Goal: Task Accomplishment & Management: Complete application form

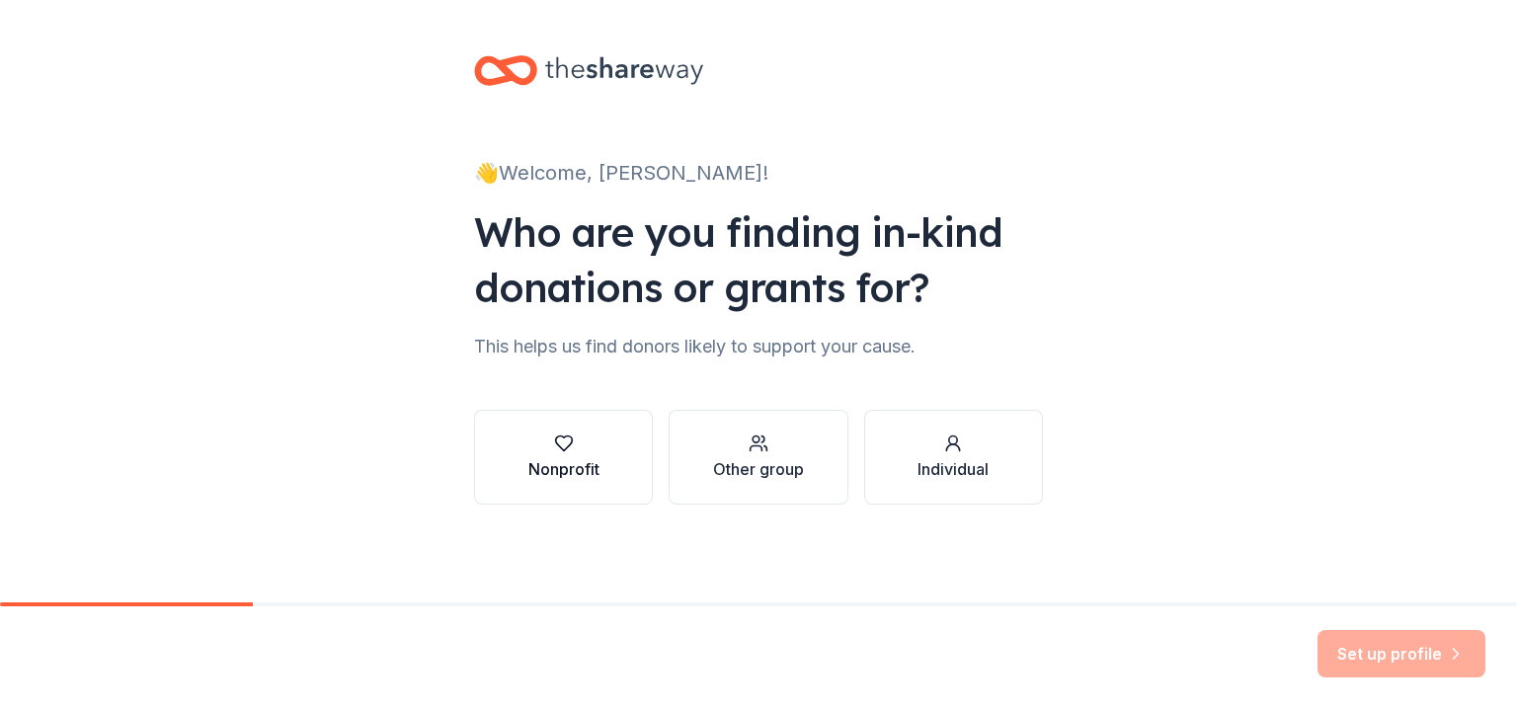
click at [561, 450] on icon "button" at bounding box center [564, 444] width 20 height 20
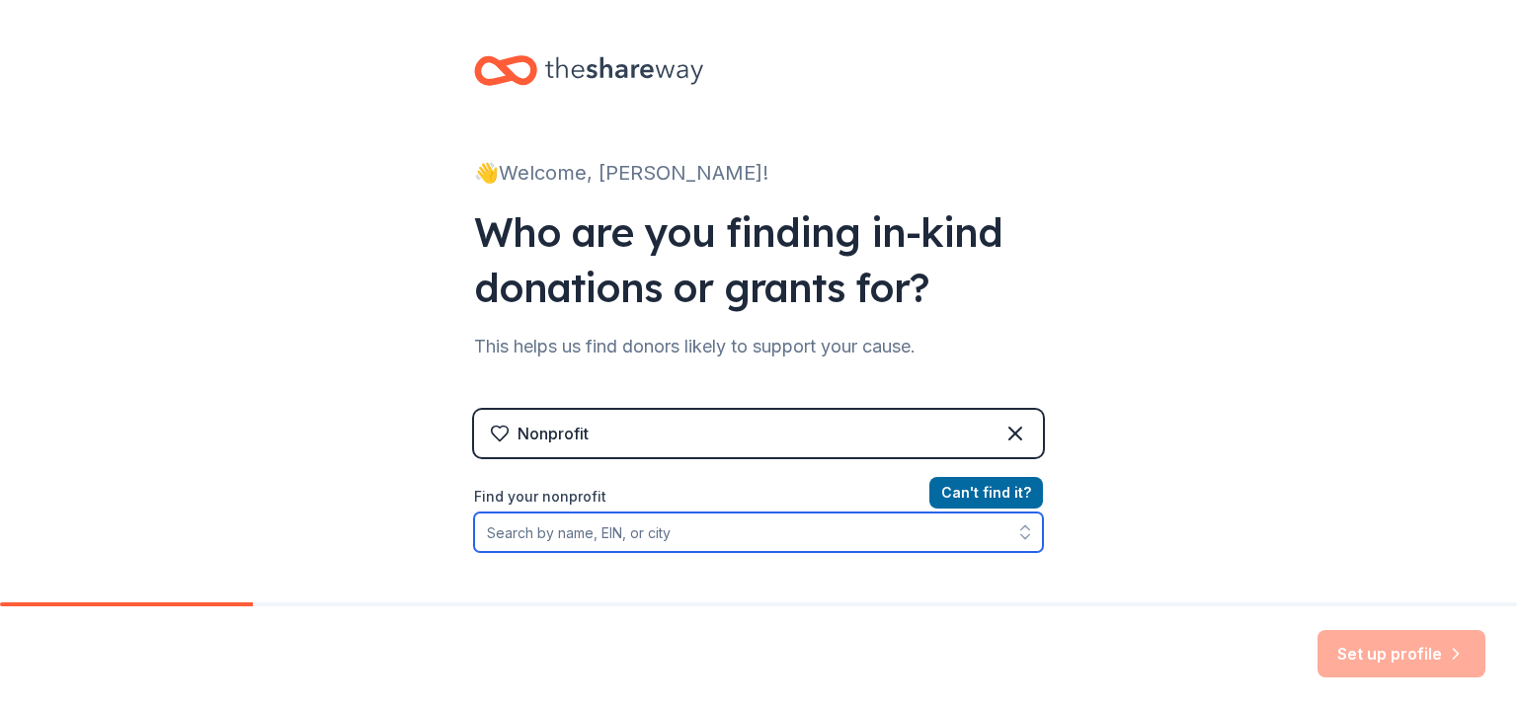
click at [752, 540] on input "Find your nonprofit" at bounding box center [758, 533] width 569 height 40
type input "[GEOGRAPHIC_DATA]"
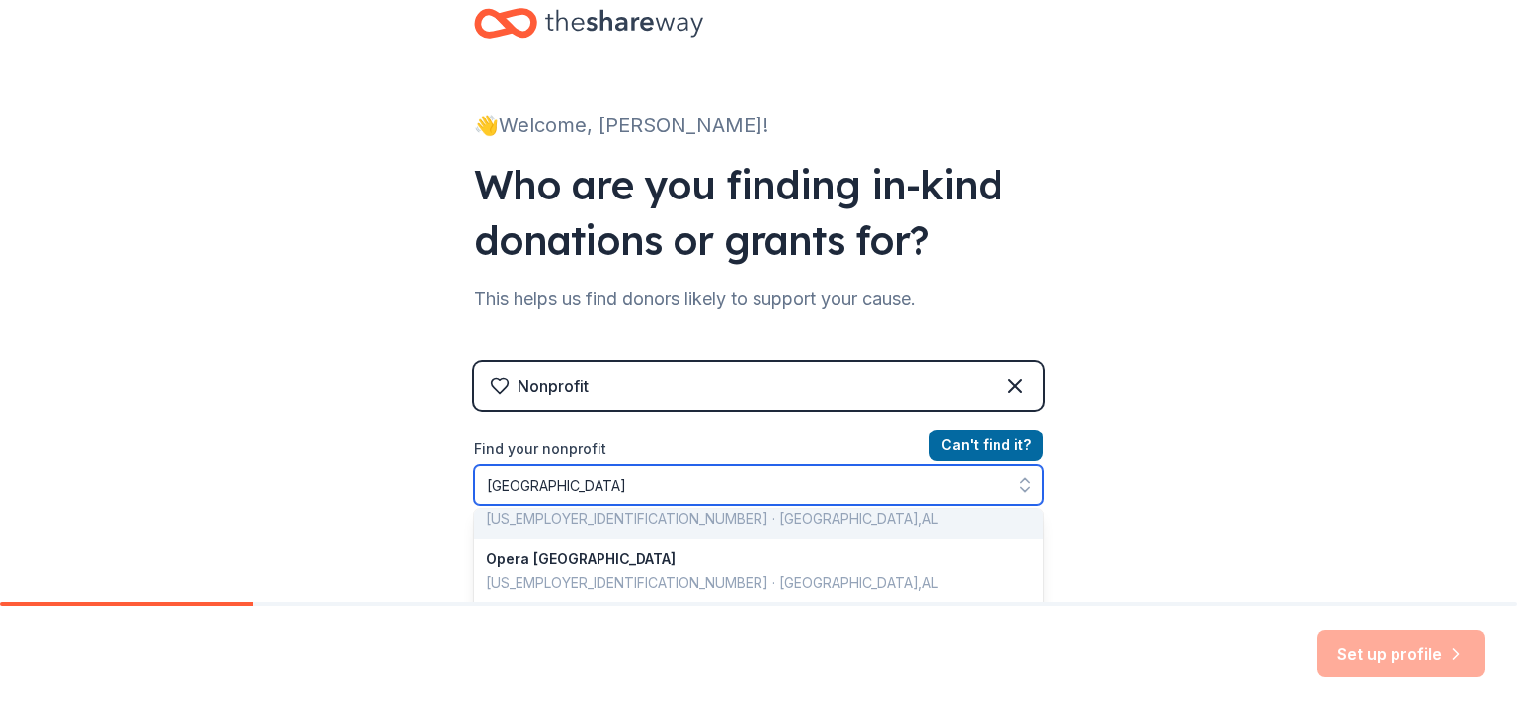
scroll to position [198, 0]
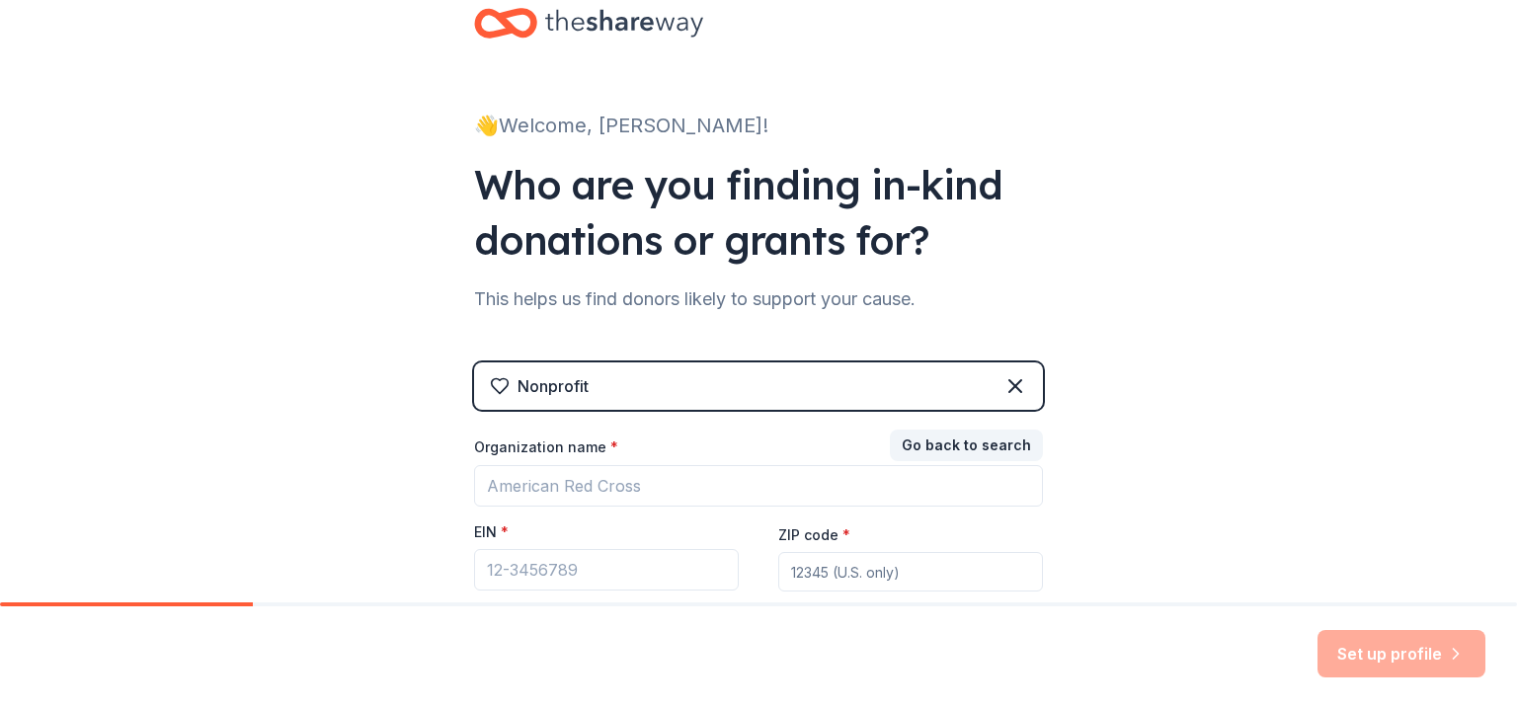
click at [1156, 491] on div "👋 Welcome, [PERSON_NAME]! Who are you finding in-kind donations or grants for? …" at bounding box center [758, 359] width 1517 height 813
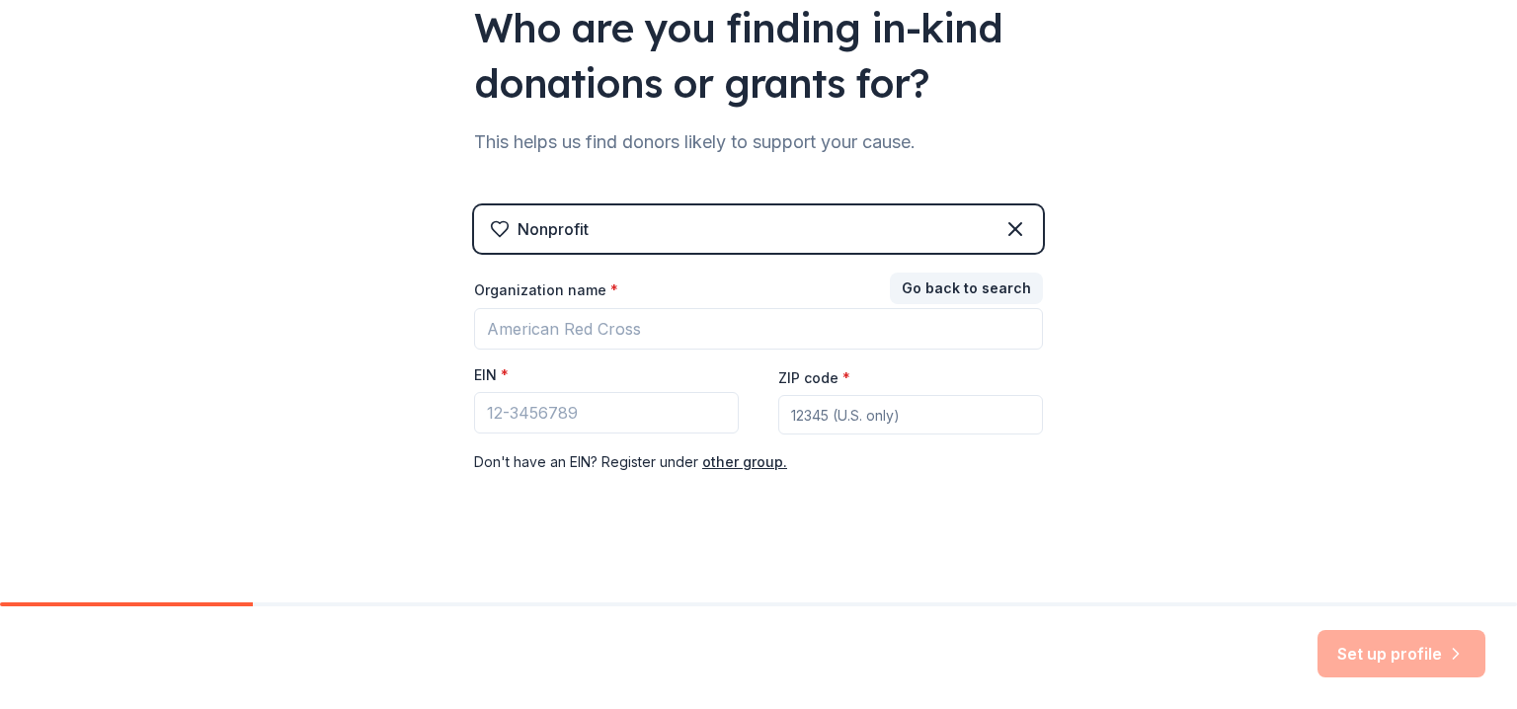
scroll to position [209, 0]
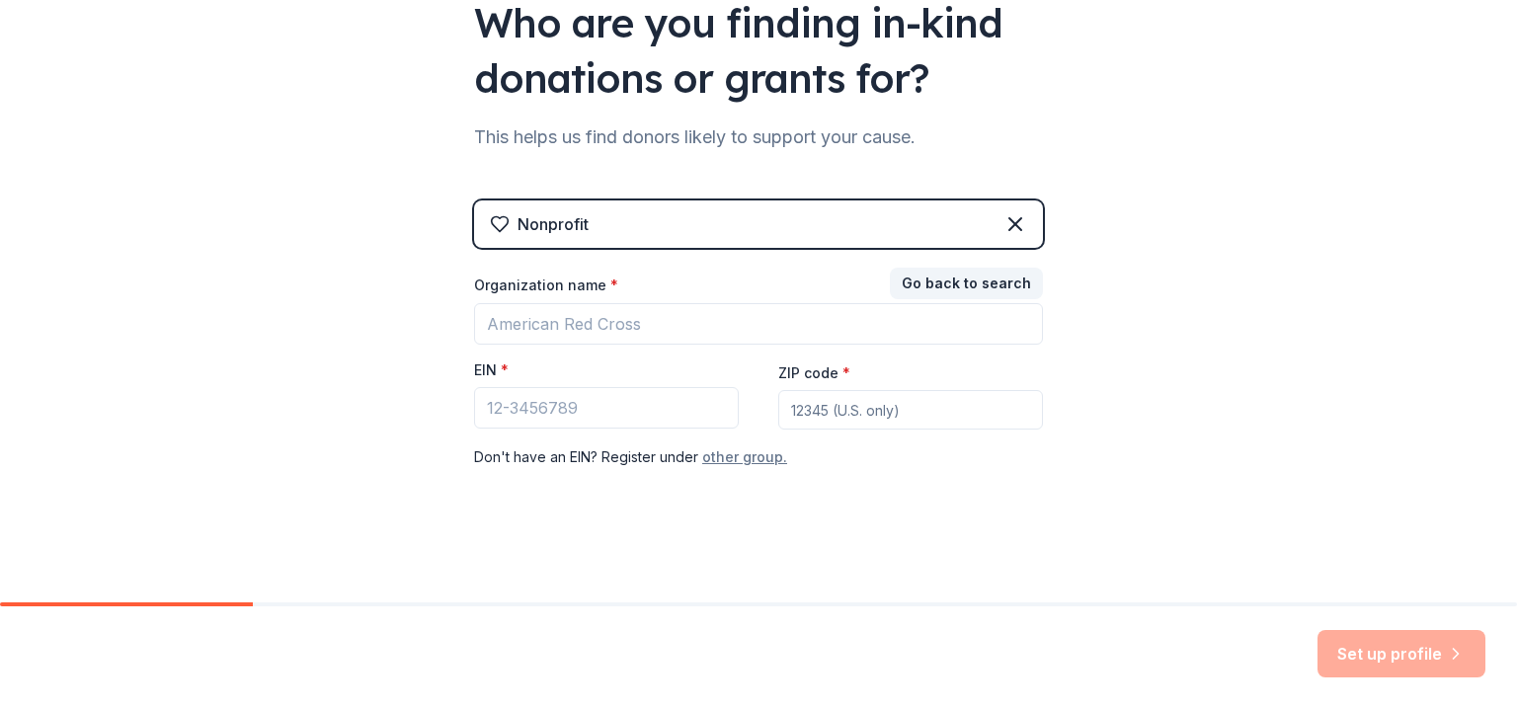
click at [724, 456] on button "other group." at bounding box center [744, 458] width 85 height 24
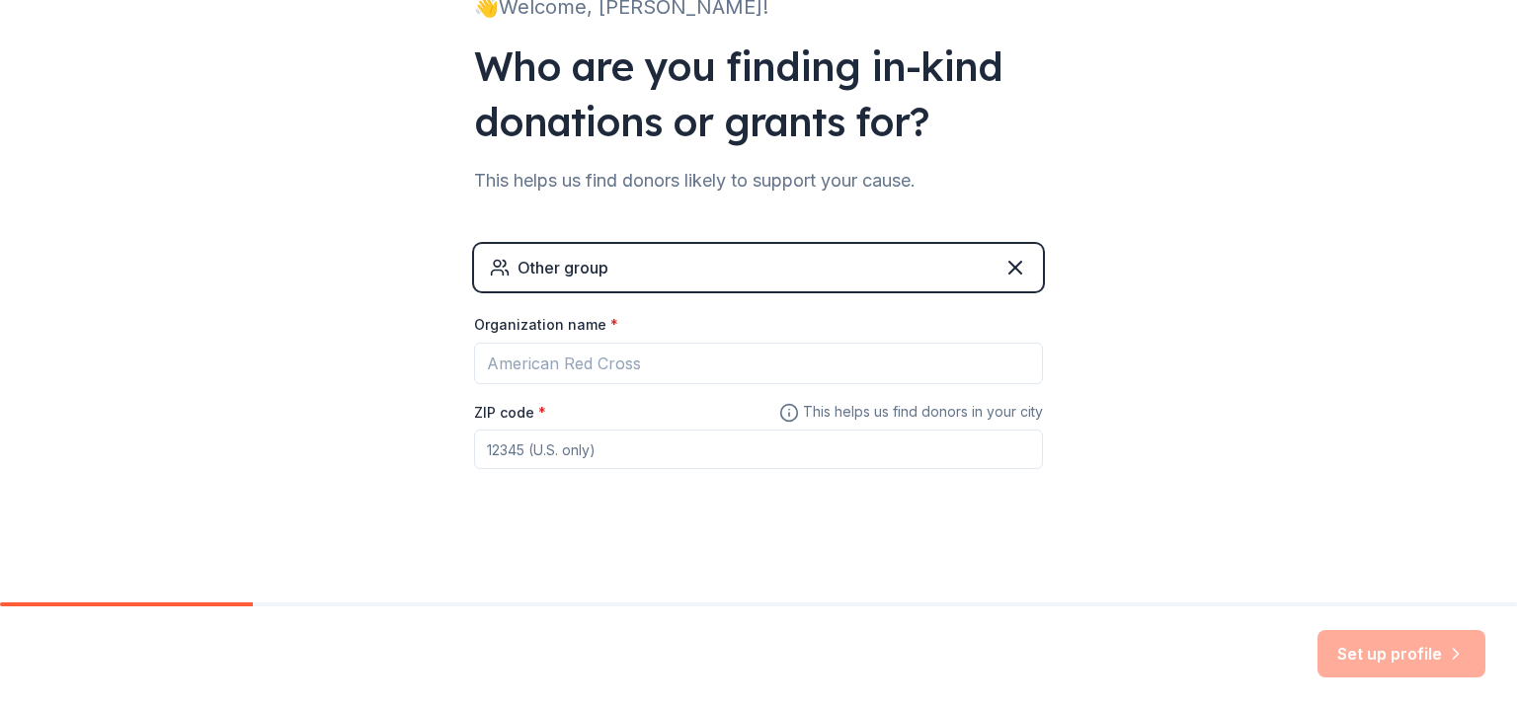
click at [1352, 663] on div "Set up profile" at bounding box center [1402, 653] width 168 height 47
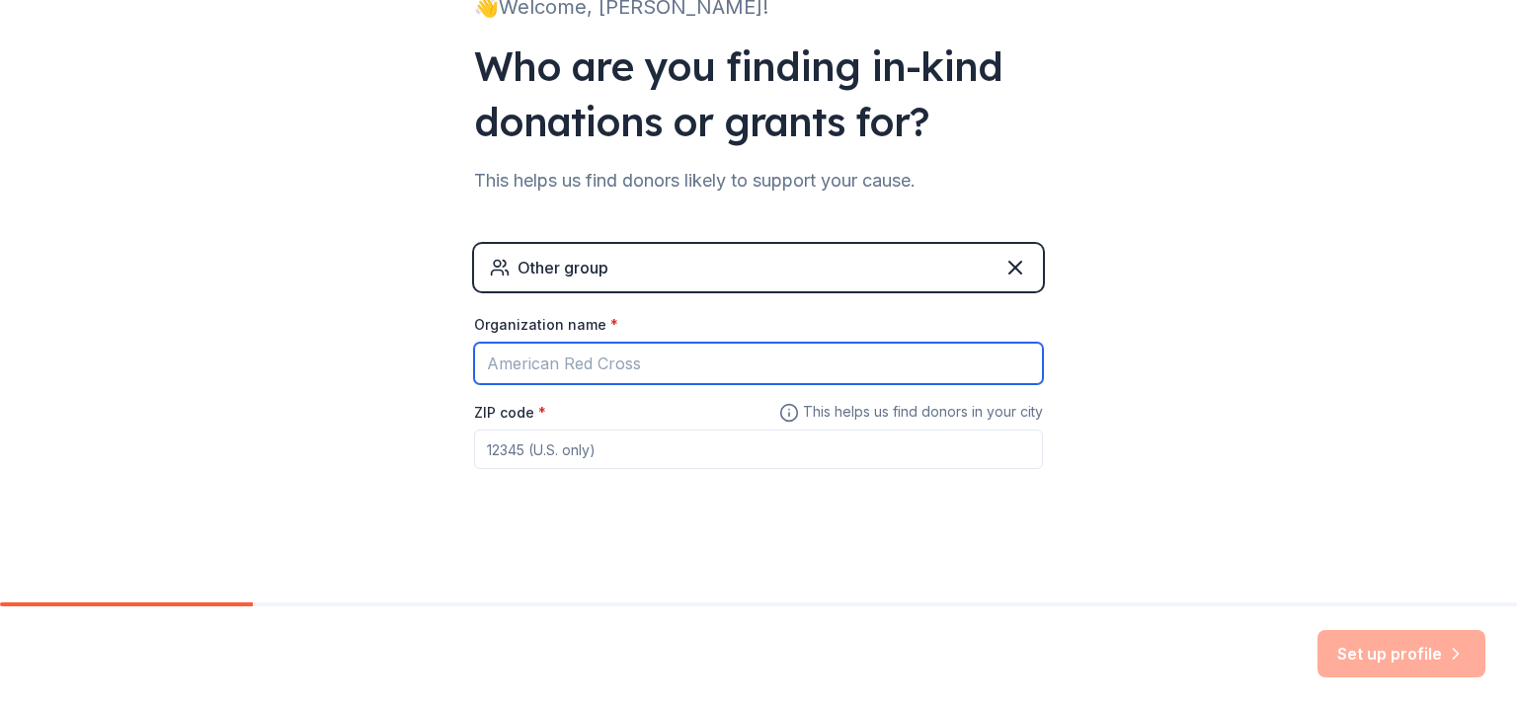
click at [650, 367] on input "Organization name *" at bounding box center [758, 363] width 569 height 41
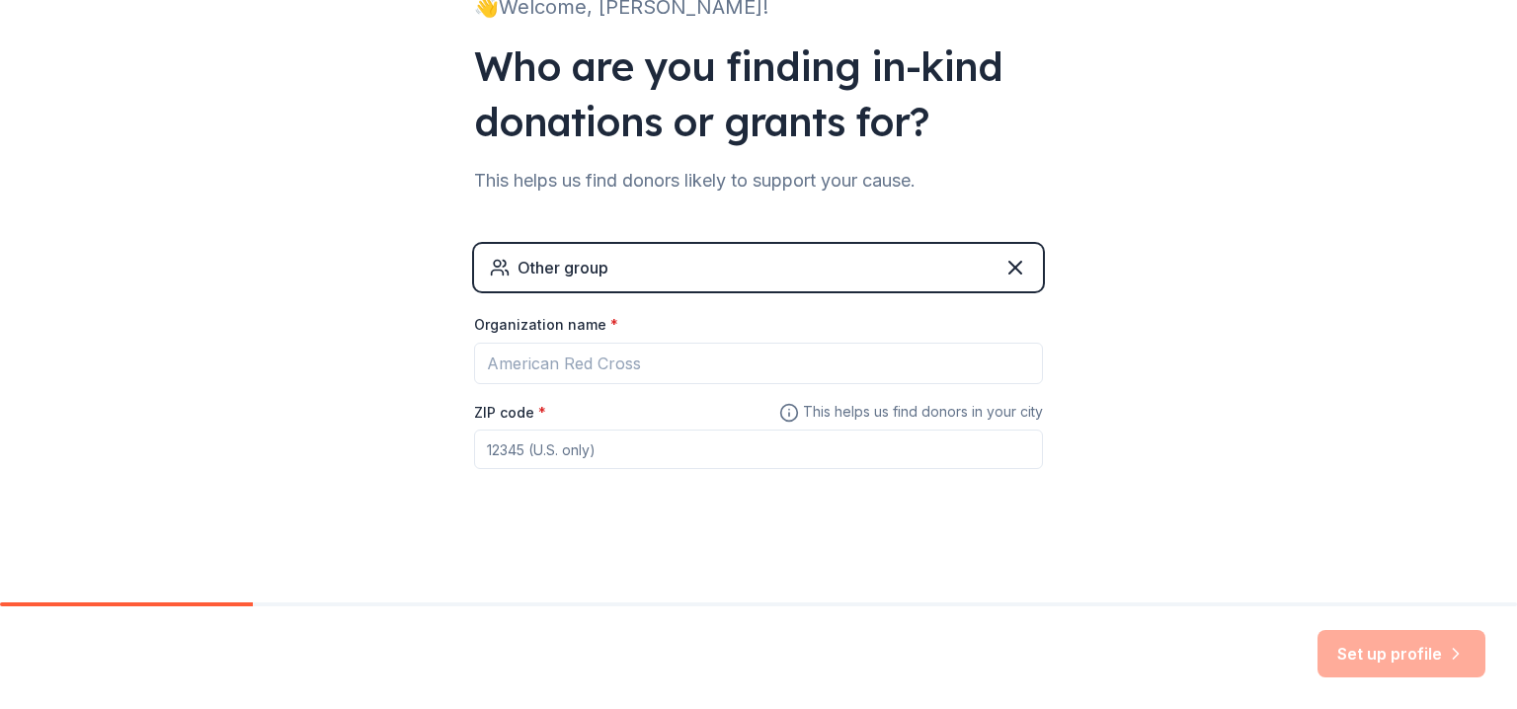
drag, startPoint x: 651, startPoint y: 449, endPoint x: 284, endPoint y: 401, distance: 370.7
click at [303, 406] on div "👋 Welcome, [PERSON_NAME]! Who are you finding in-kind donations or grants for? …" at bounding box center [758, 219] width 1517 height 770
drag, startPoint x: 585, startPoint y: 451, endPoint x: 252, endPoint y: 422, distance: 334.2
click at [338, 428] on div "👋 Welcome, [PERSON_NAME]! Who are you finding in-kind donations or grants for? …" at bounding box center [758, 219] width 1517 height 770
type input "35611"
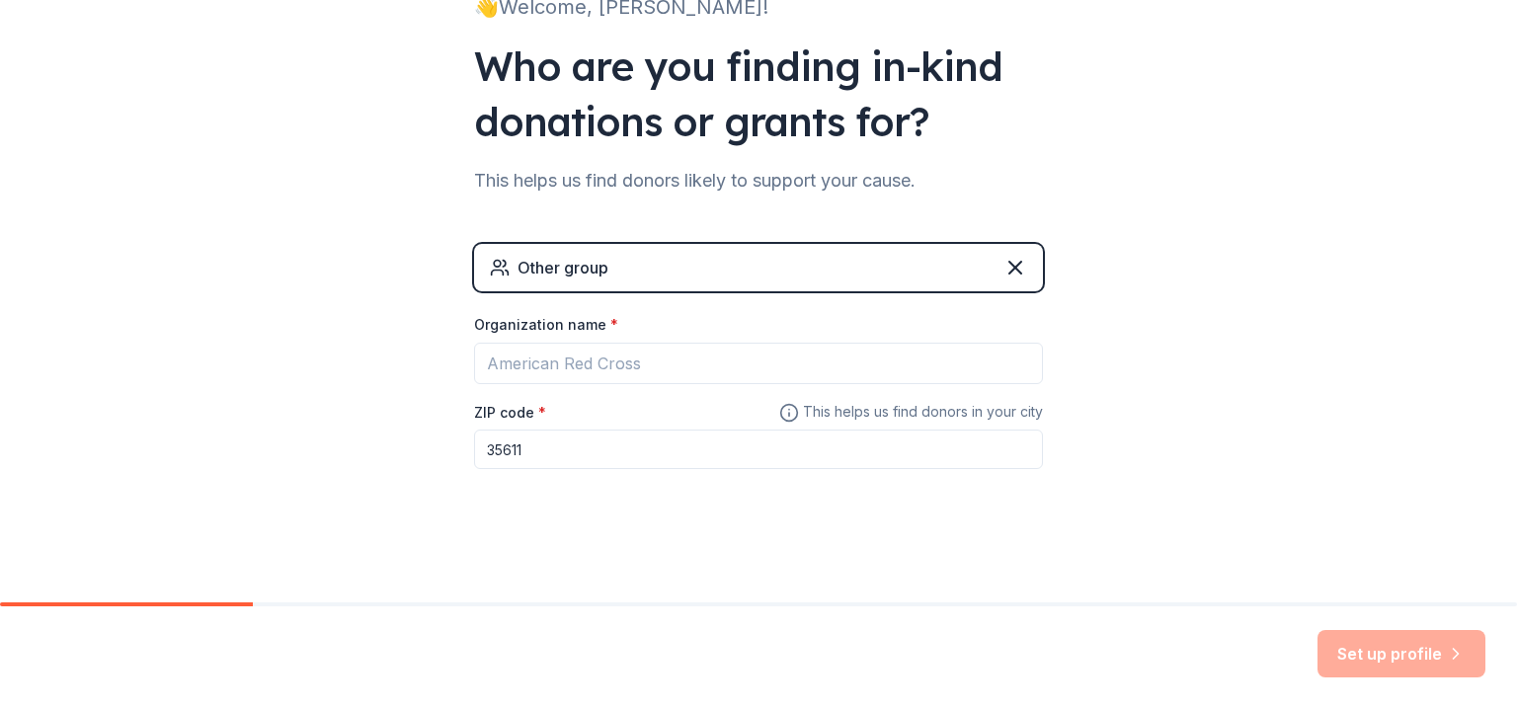
click at [619, 425] on div "ZIP code * 35611" at bounding box center [758, 435] width 569 height 70
click at [651, 453] on input "35611" at bounding box center [758, 450] width 569 height 40
click at [839, 461] on input "35611" at bounding box center [758, 450] width 569 height 40
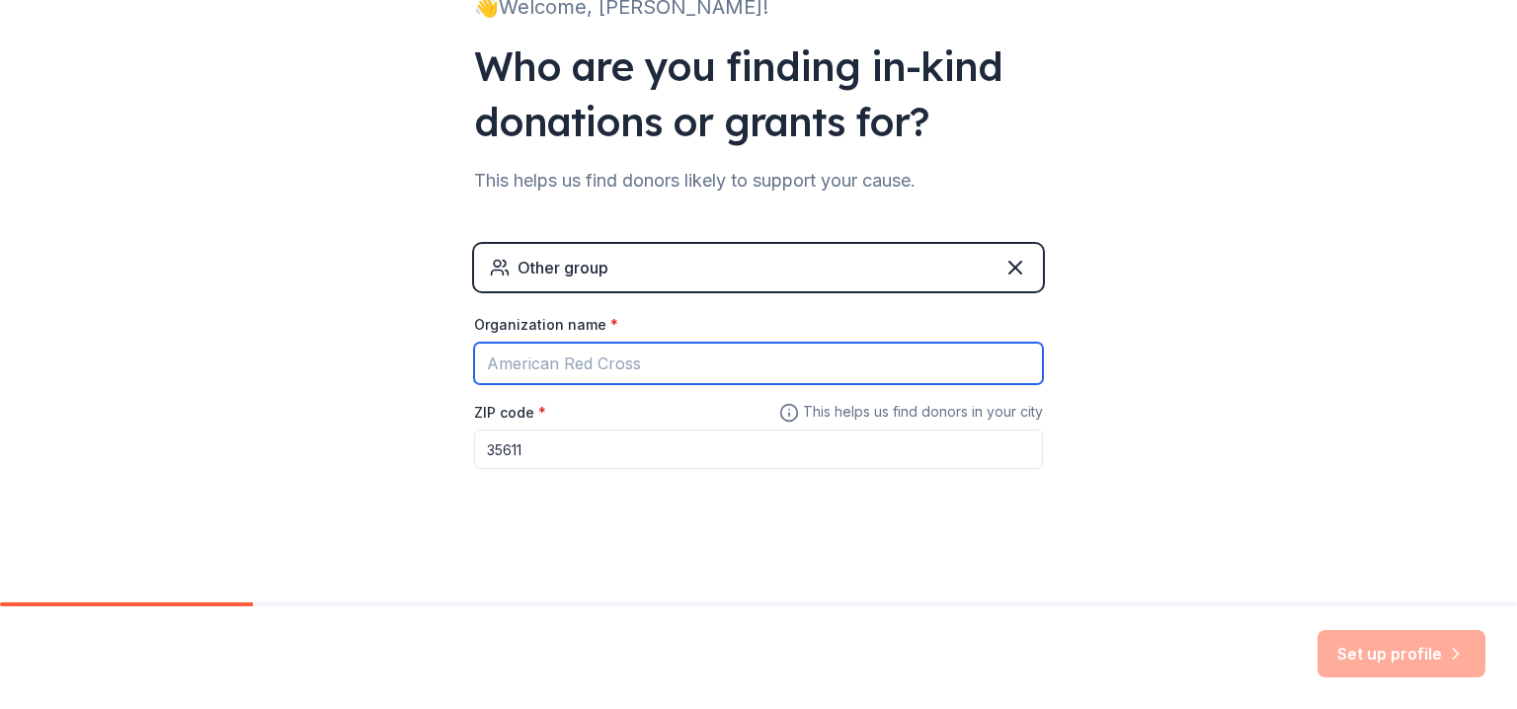
click at [691, 354] on input "Organization name *" at bounding box center [758, 363] width 569 height 41
click at [685, 354] on input "Organization name *" at bounding box center [758, 363] width 569 height 41
click at [939, 370] on input "Organization name *" at bounding box center [758, 363] width 569 height 41
click at [644, 347] on input "Organization name *" at bounding box center [758, 363] width 569 height 41
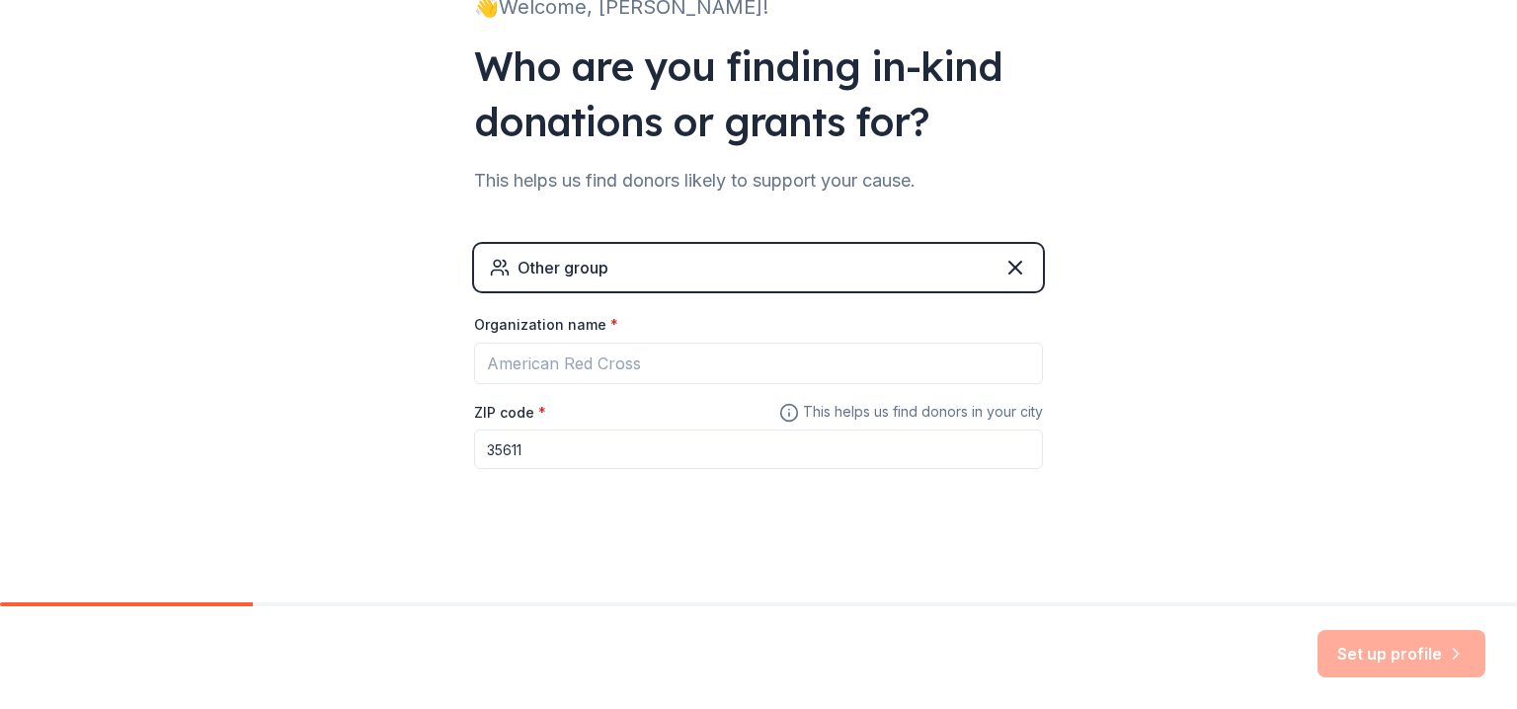
click at [587, 458] on input "35611" at bounding box center [758, 450] width 569 height 40
click at [1367, 673] on div "Set up profile" at bounding box center [1402, 653] width 168 height 47
click at [1365, 665] on div "Set up profile" at bounding box center [1402, 653] width 168 height 47
click at [782, 411] on icon at bounding box center [789, 413] width 20 height 24
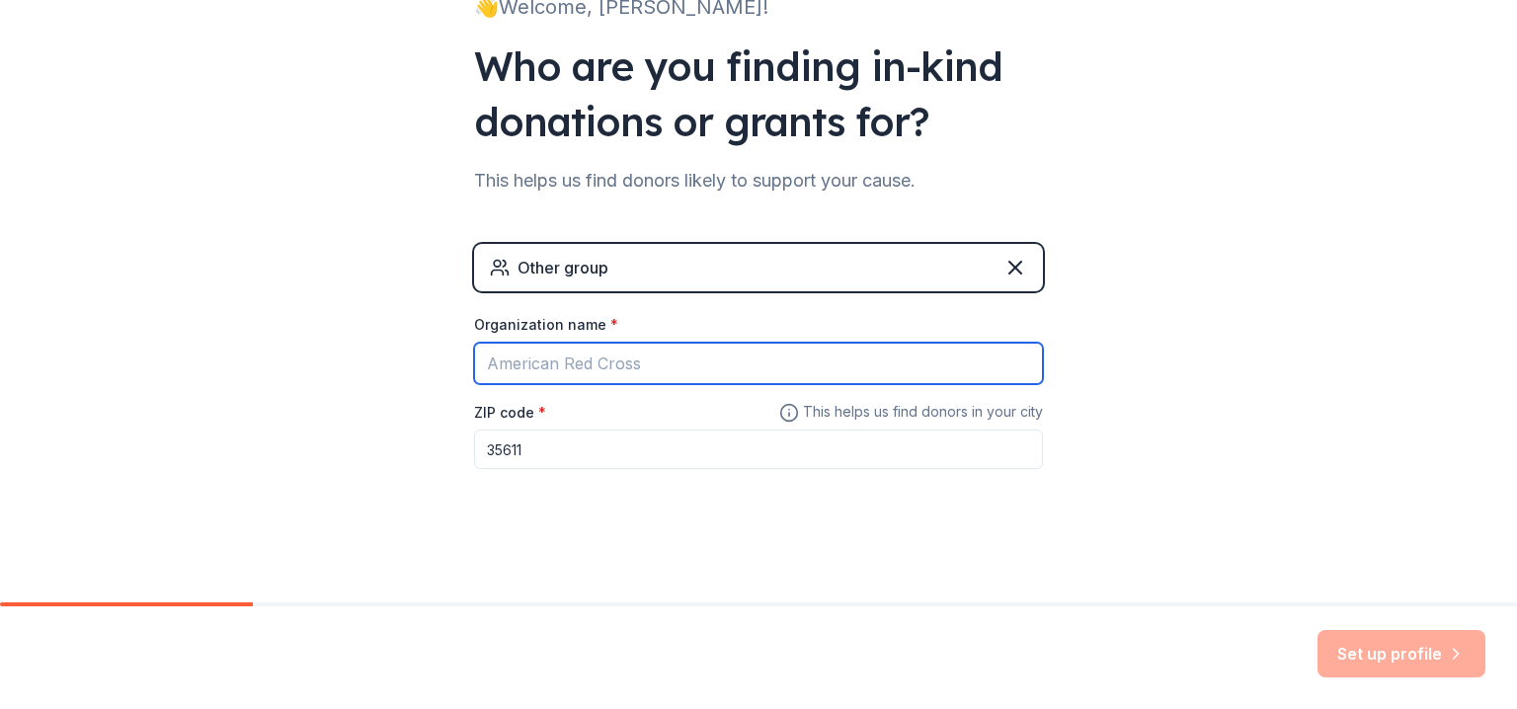
click at [612, 374] on input "Organization name *" at bounding box center [758, 363] width 569 height 41
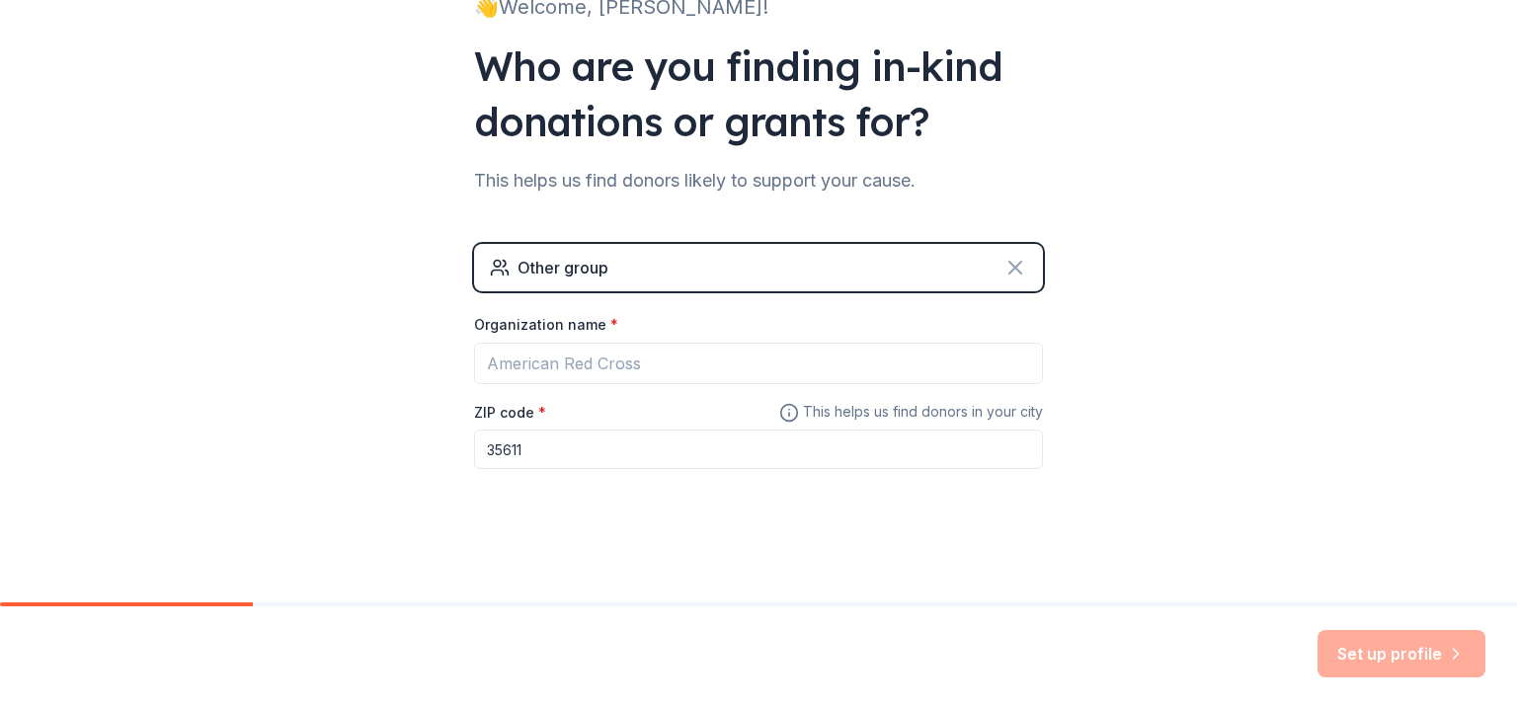
click at [1008, 272] on icon at bounding box center [1016, 268] width 24 height 24
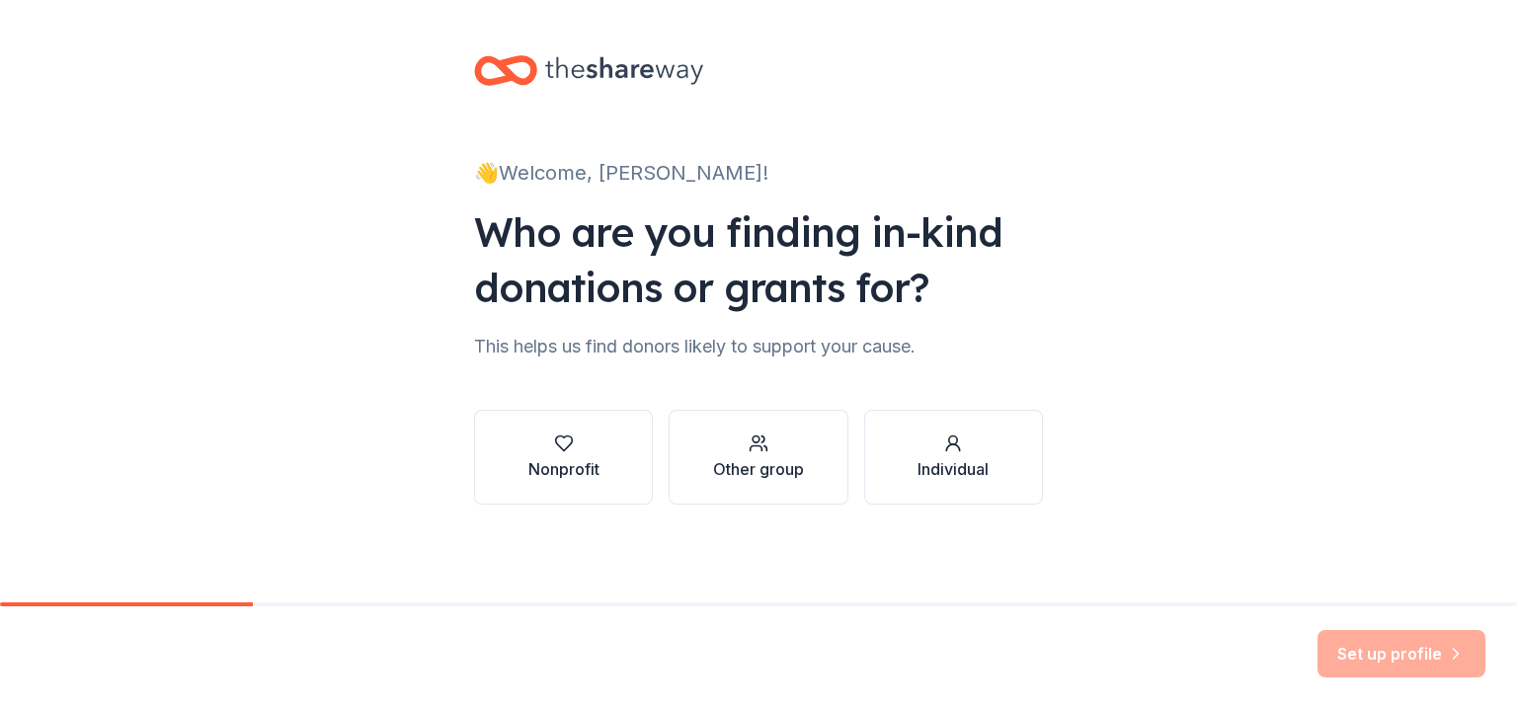
click at [933, 462] on div "Individual" at bounding box center [953, 469] width 71 height 24
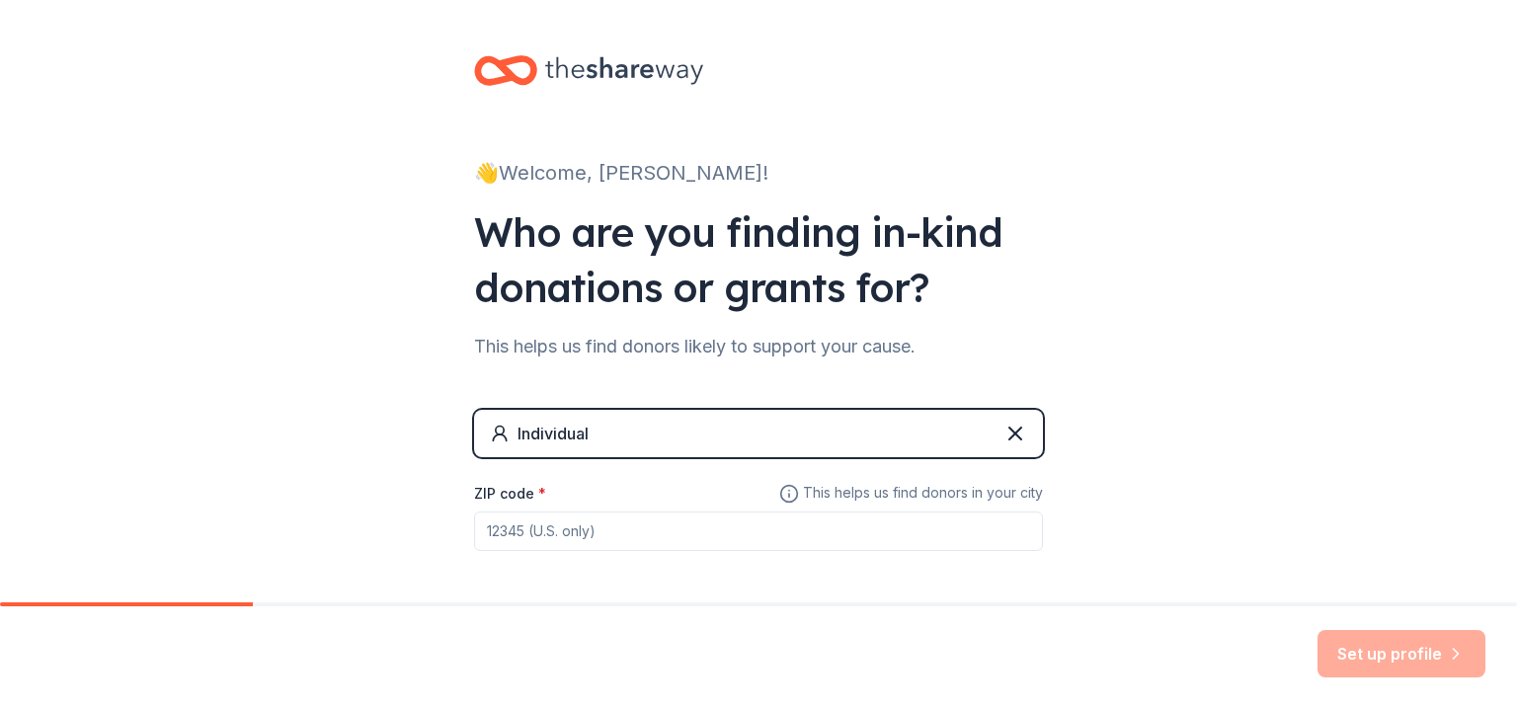
click at [731, 532] on input "ZIP code *" at bounding box center [758, 532] width 569 height 40
type input "35080"
click at [1335, 651] on button "Set up profile" at bounding box center [1402, 653] width 168 height 47
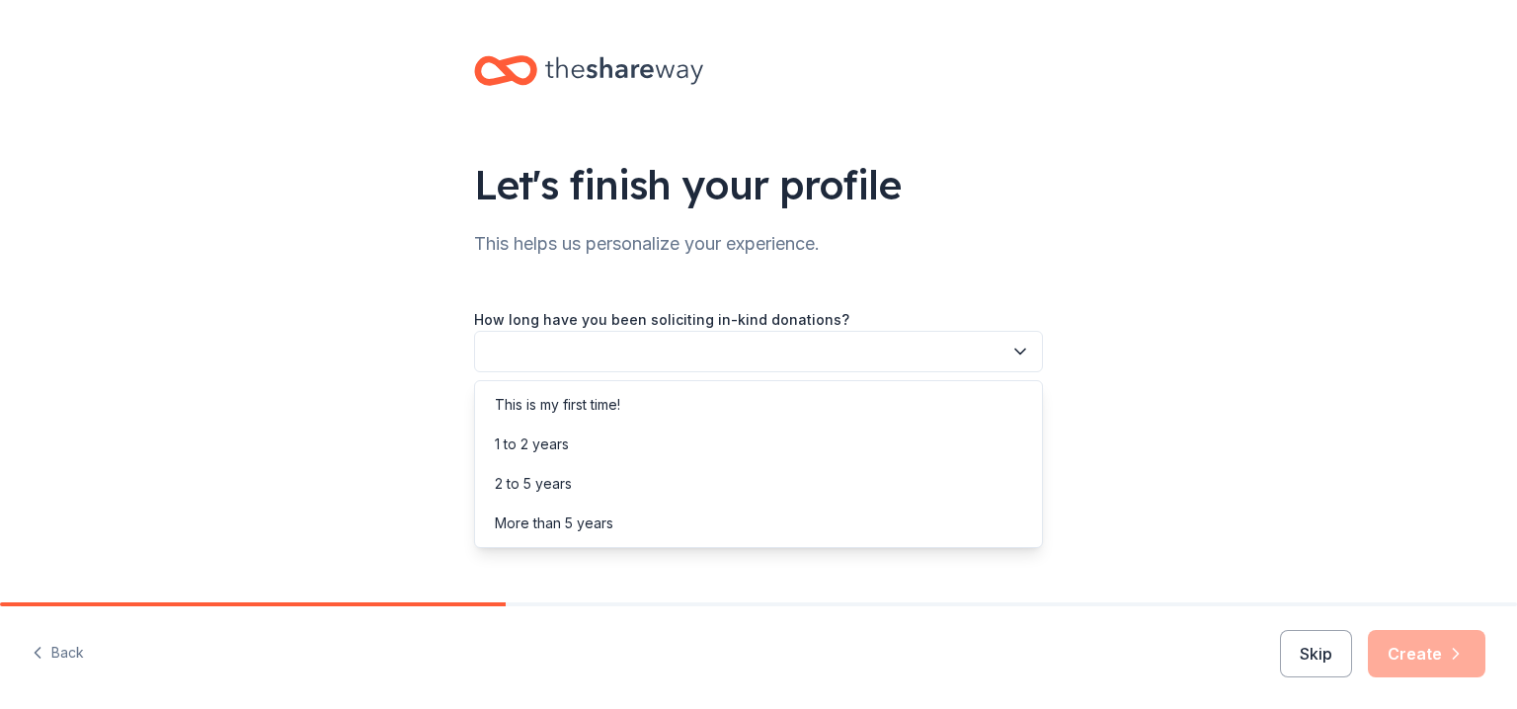
click at [1014, 339] on button "button" at bounding box center [758, 351] width 569 height 41
click at [607, 399] on div "This is my first time!" at bounding box center [557, 405] width 125 height 24
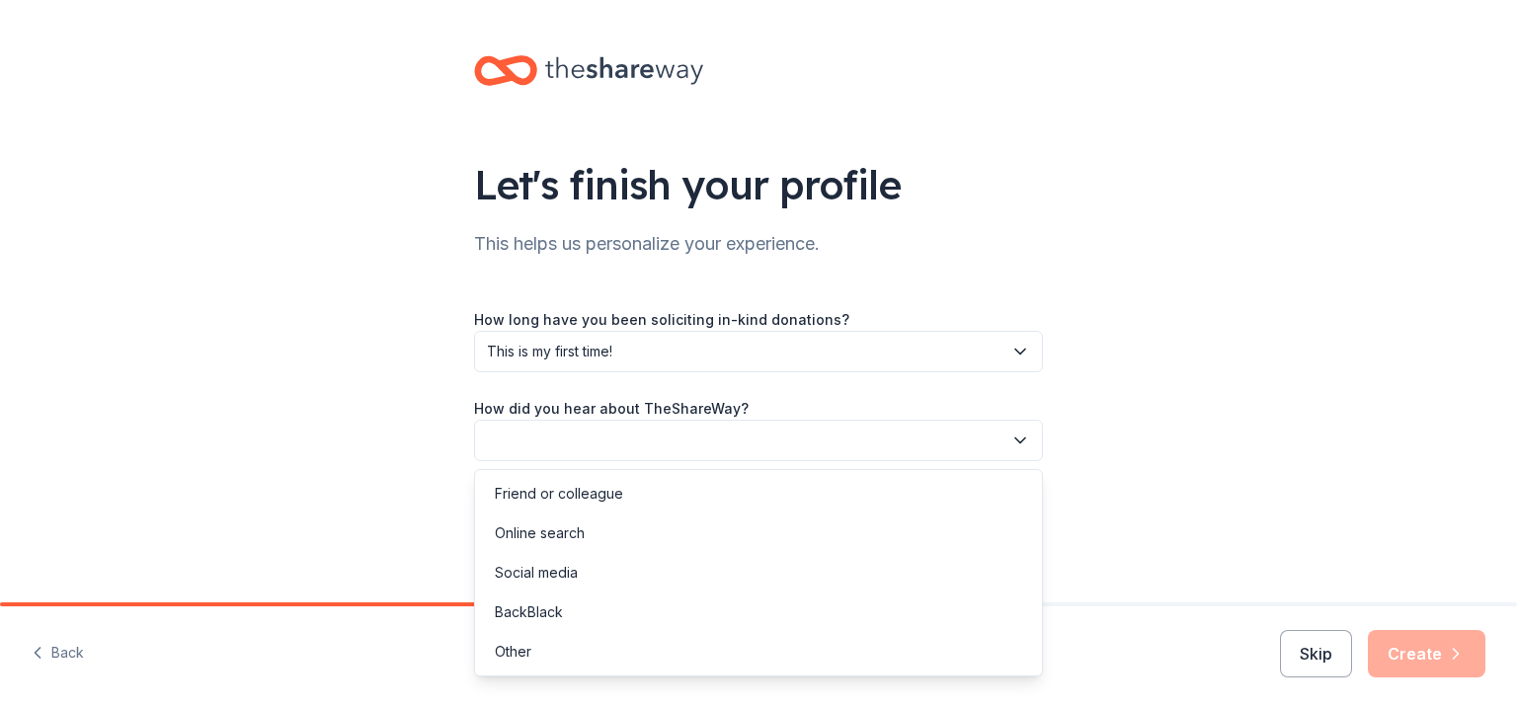
click at [1018, 434] on icon "button" at bounding box center [1021, 441] width 20 height 20
click at [586, 497] on div "Friend or colleague" at bounding box center [559, 494] width 128 height 24
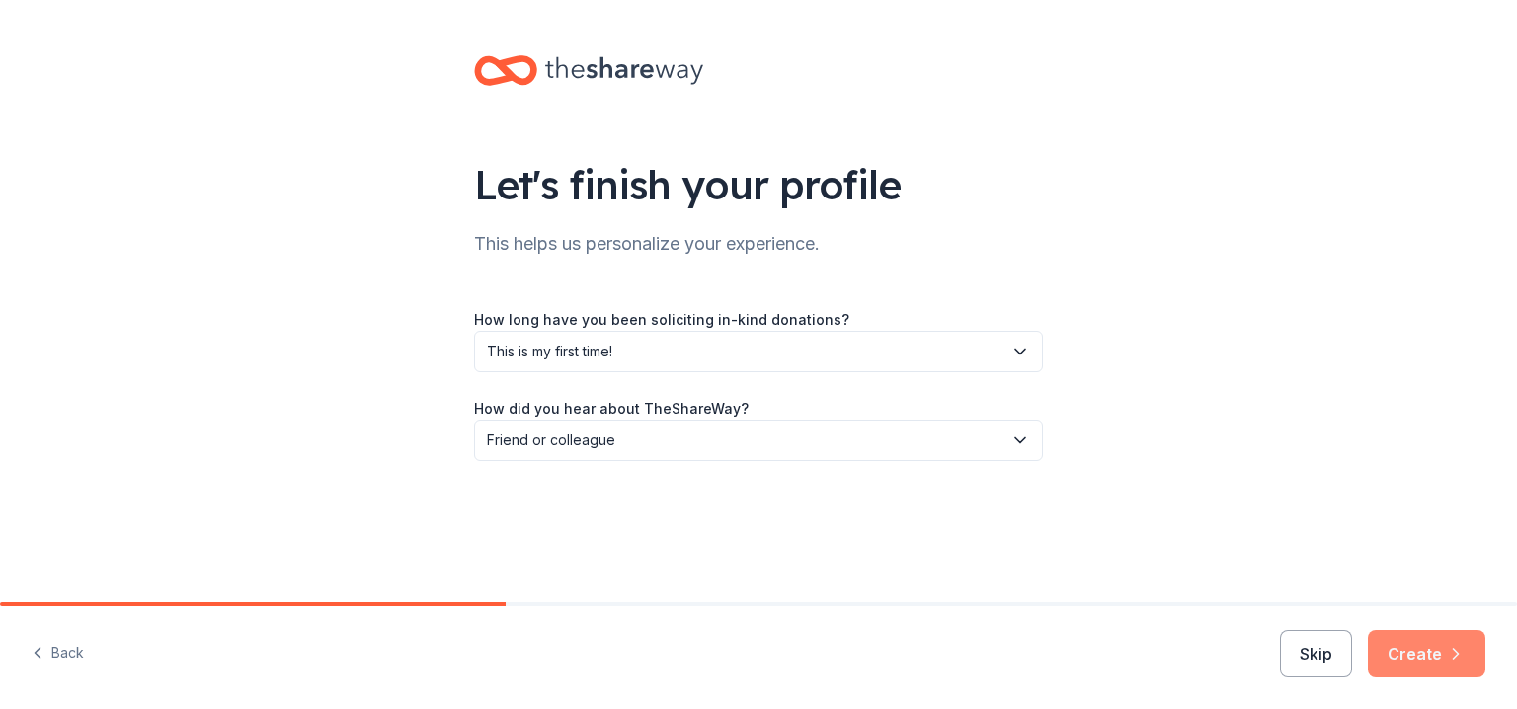
click at [1385, 650] on button "Create" at bounding box center [1427, 653] width 118 height 47
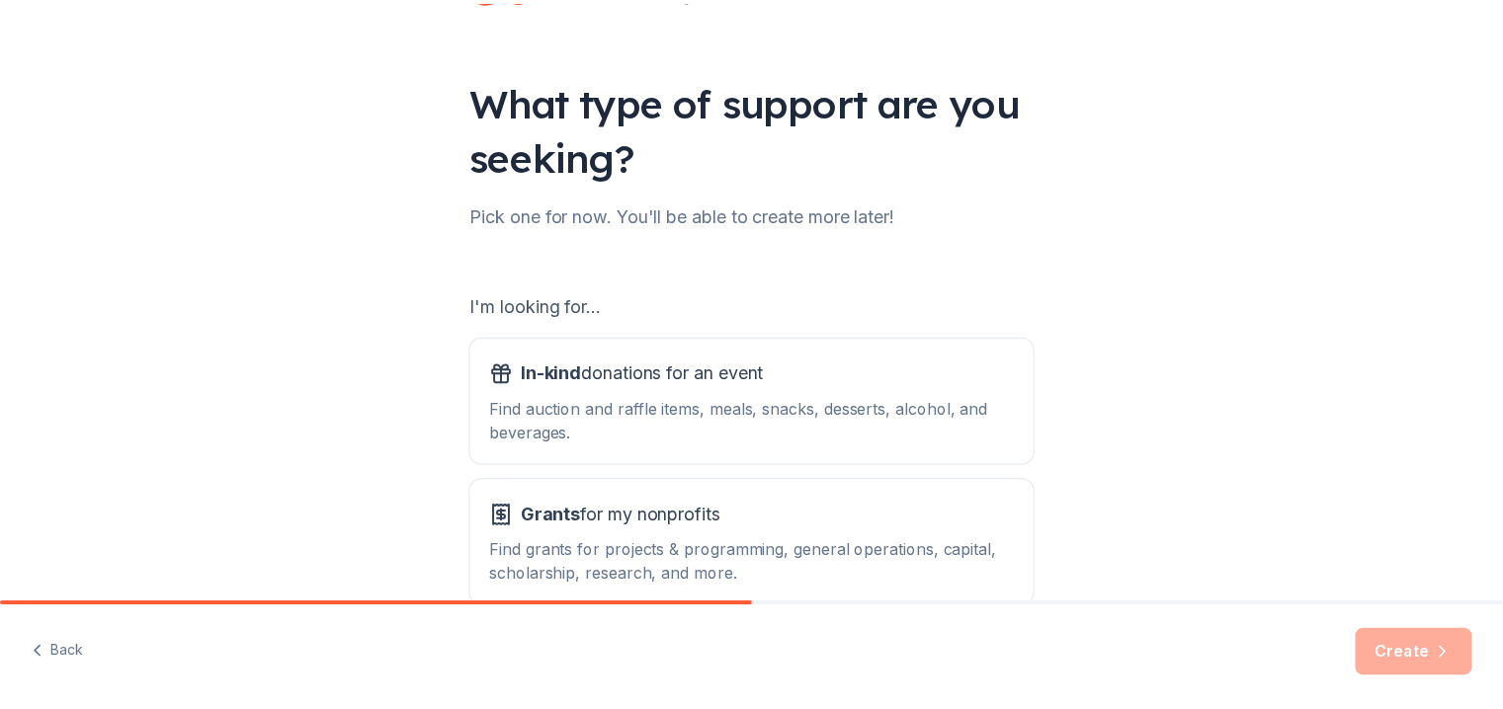
scroll to position [194, 0]
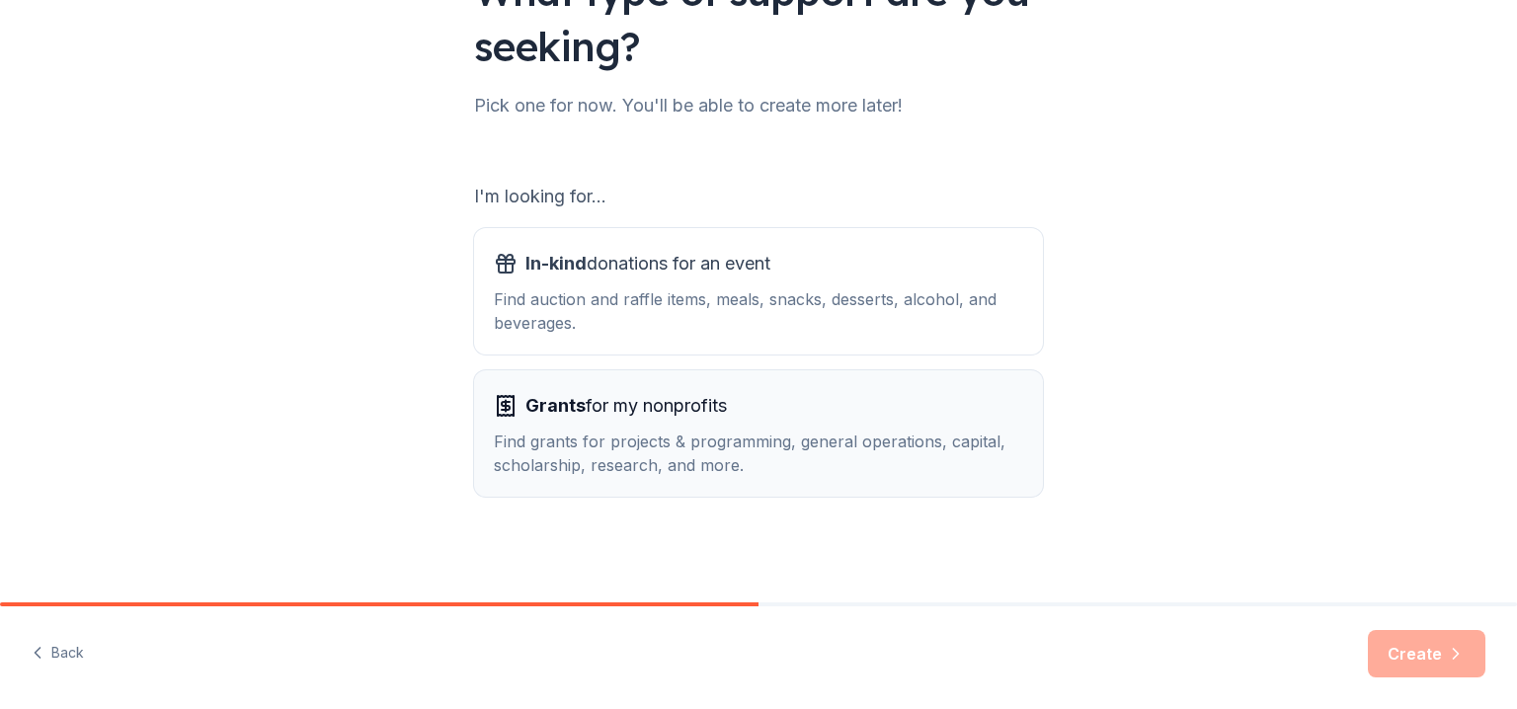
click at [561, 402] on span "Grants" at bounding box center [556, 405] width 60 height 21
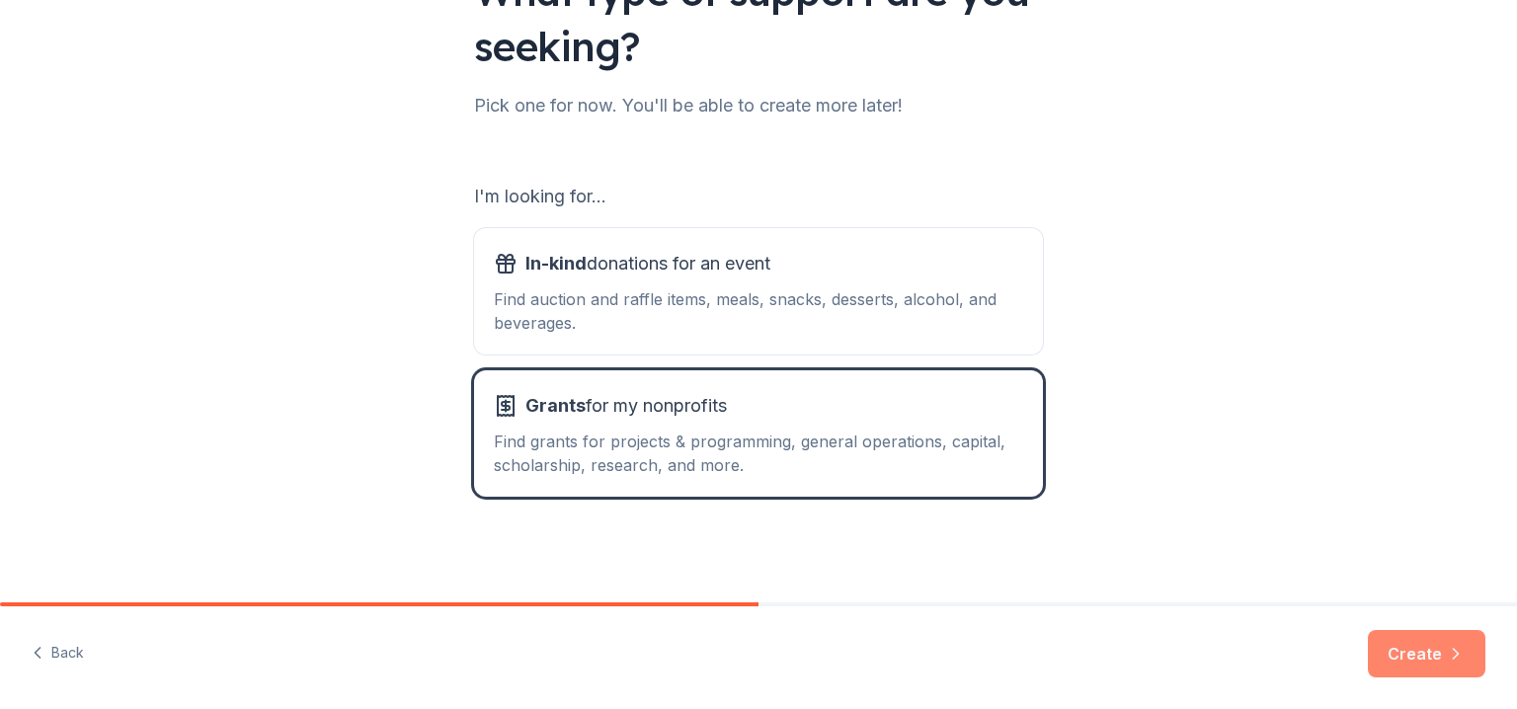
click at [1409, 656] on button "Create" at bounding box center [1427, 653] width 118 height 47
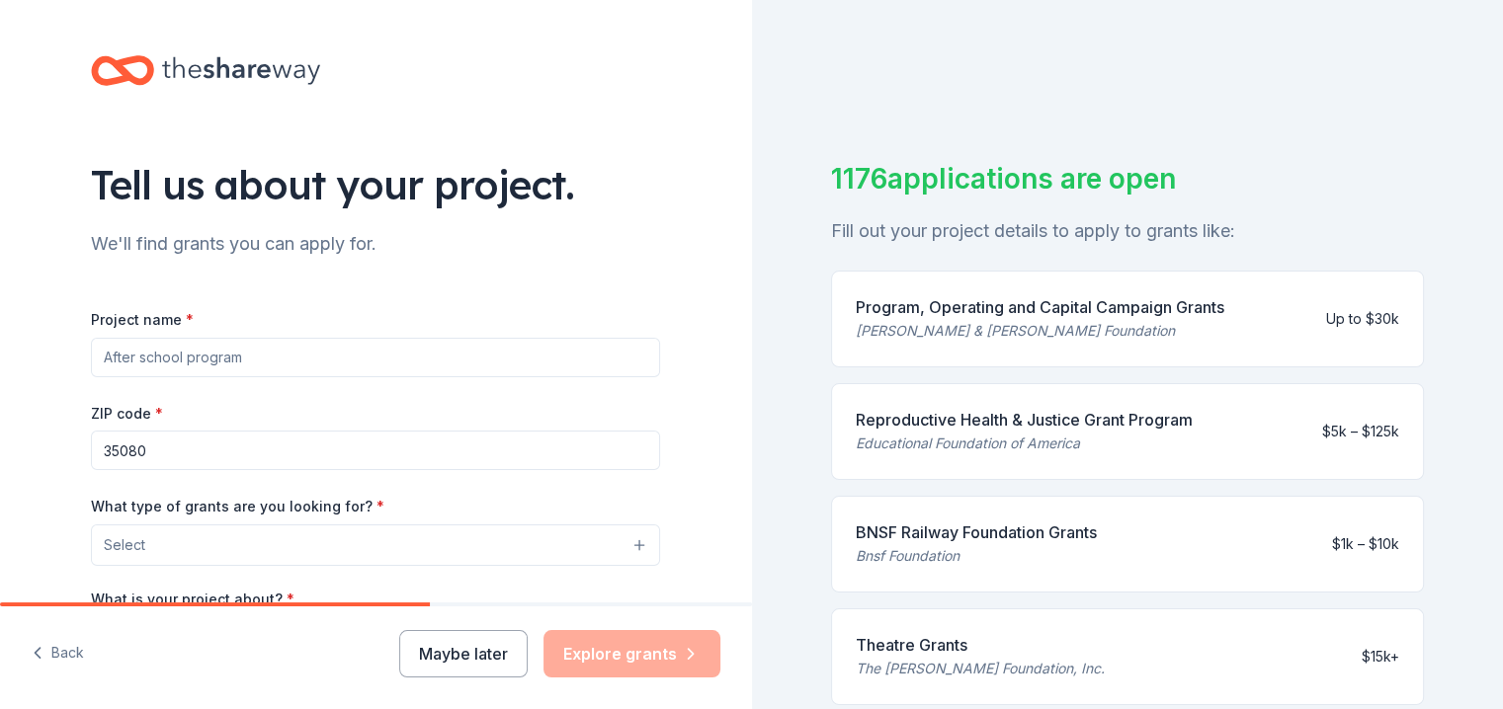
click at [312, 365] on input "Project name *" at bounding box center [375, 358] width 569 height 40
type input "S"
click at [474, 365] on input "Substance Abuse Counseling and Referrals" at bounding box center [375, 358] width 569 height 40
click at [445, 367] on input "Substance Abuse Counseling and Referrals" at bounding box center [375, 358] width 569 height 40
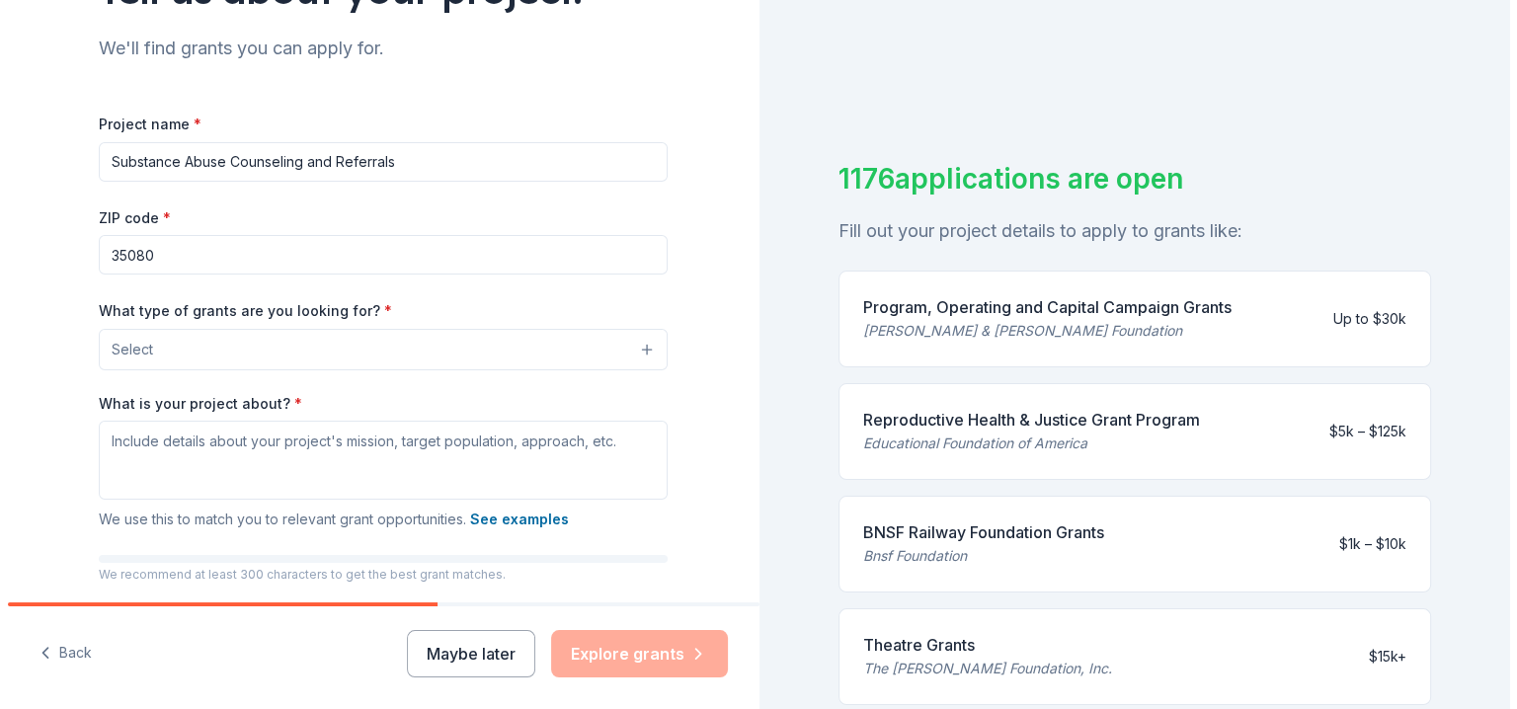
scroll to position [198, 0]
type input "Substance Abuse Counseling and Referrals"
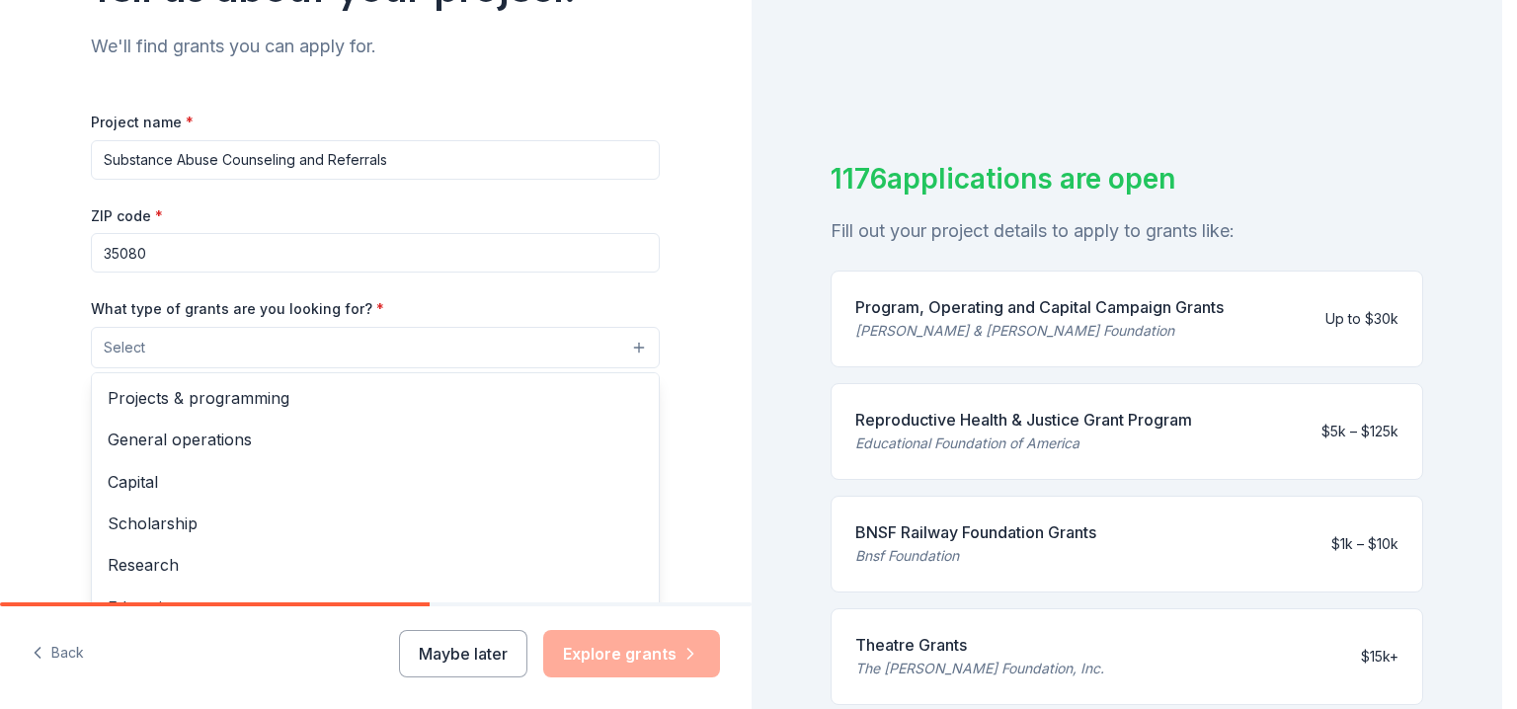
click at [628, 344] on button "Select" at bounding box center [375, 347] width 569 height 41
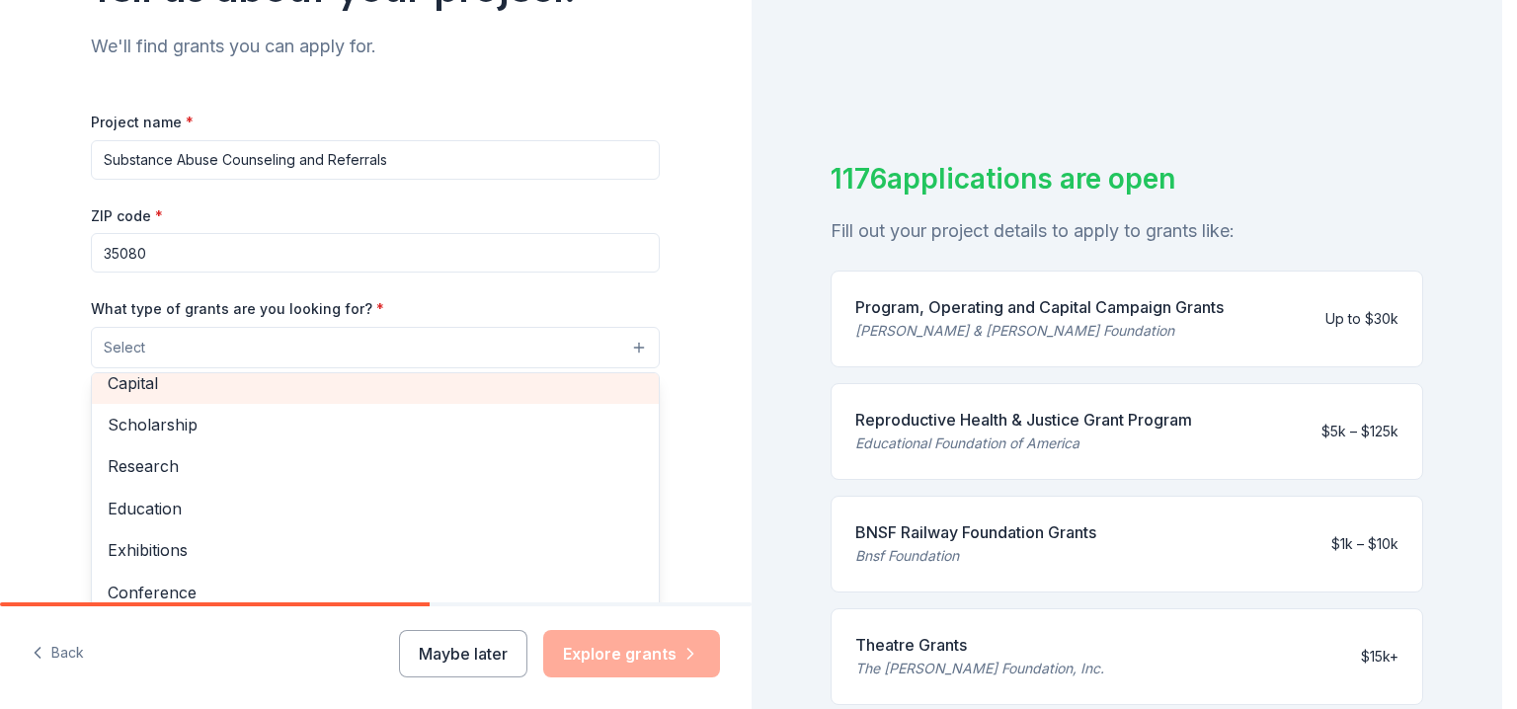
scroll to position [87, 0]
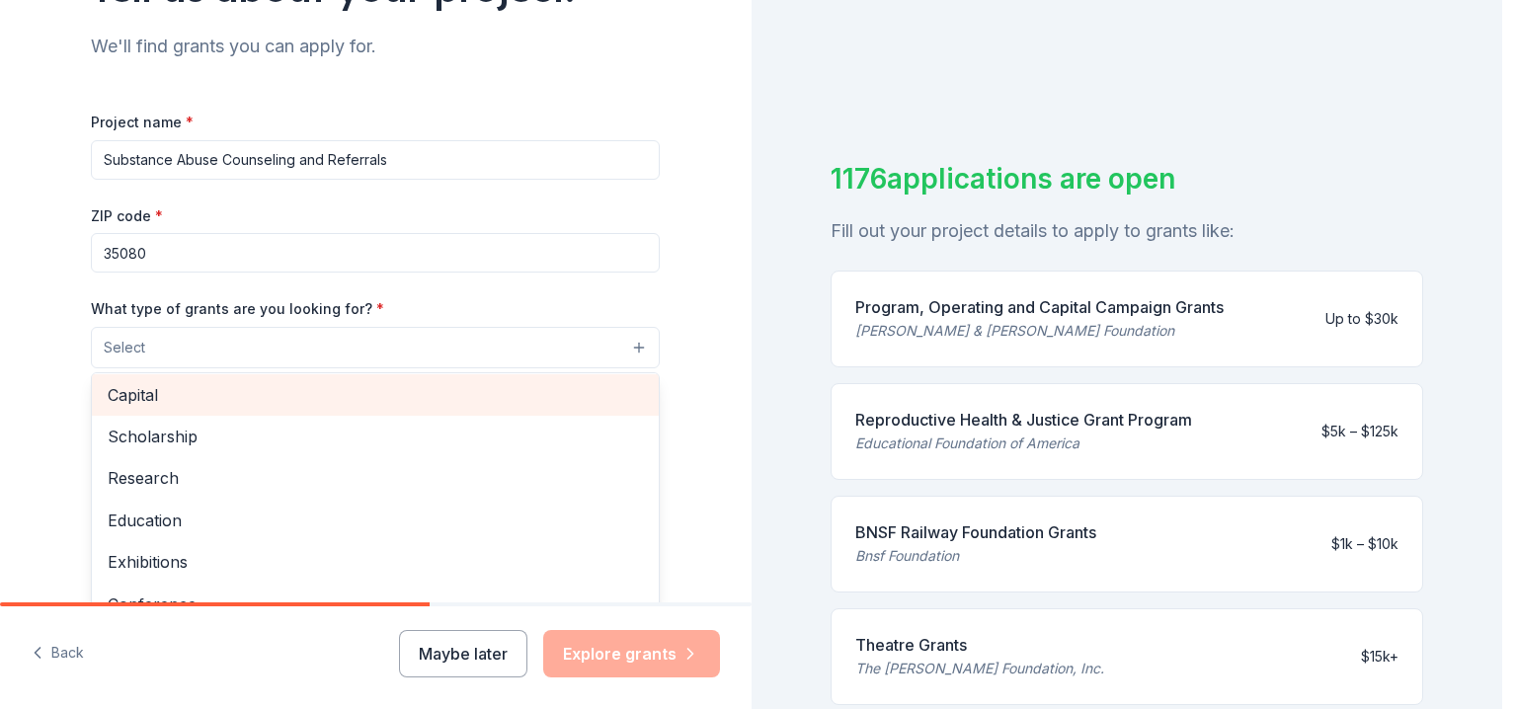
click at [124, 382] on span "Capital" at bounding box center [375, 395] width 535 height 26
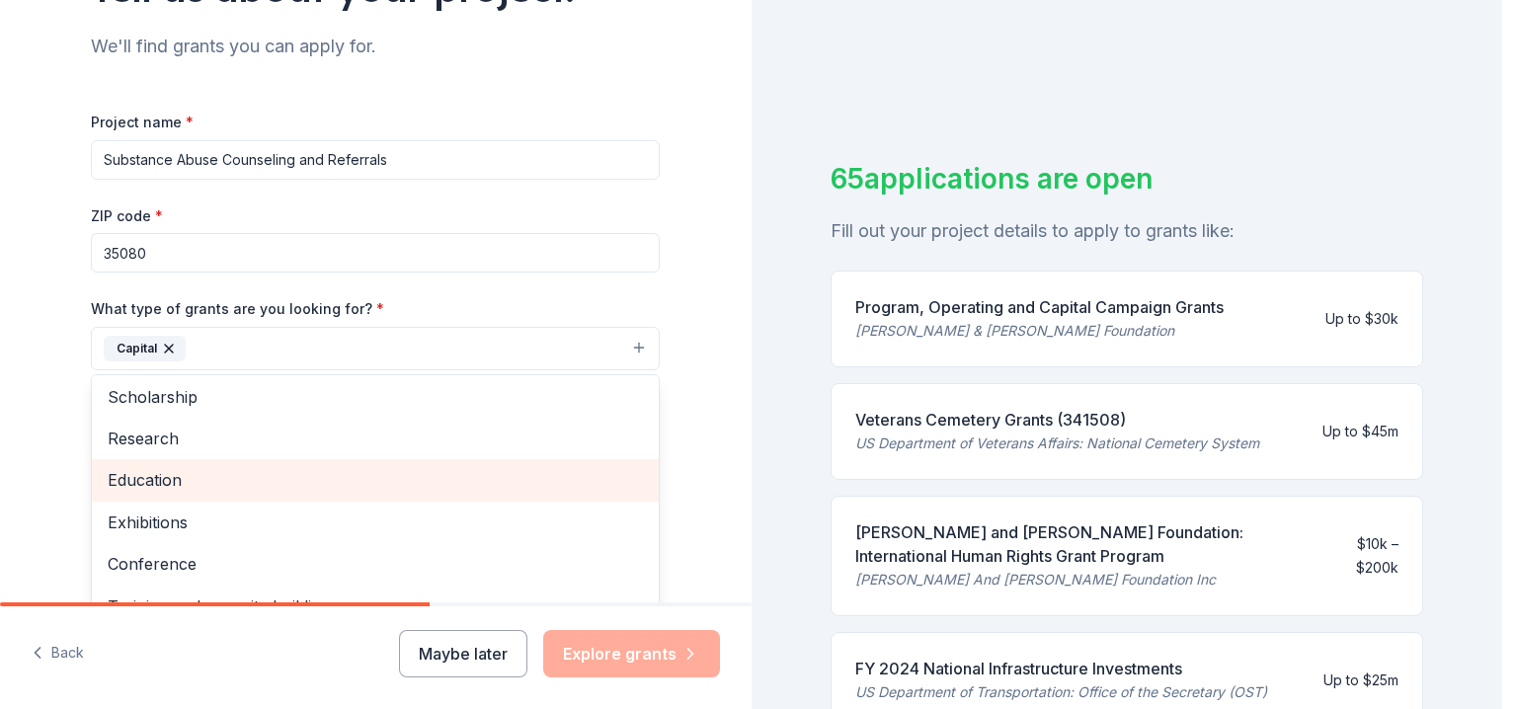
scroll to position [186, 0]
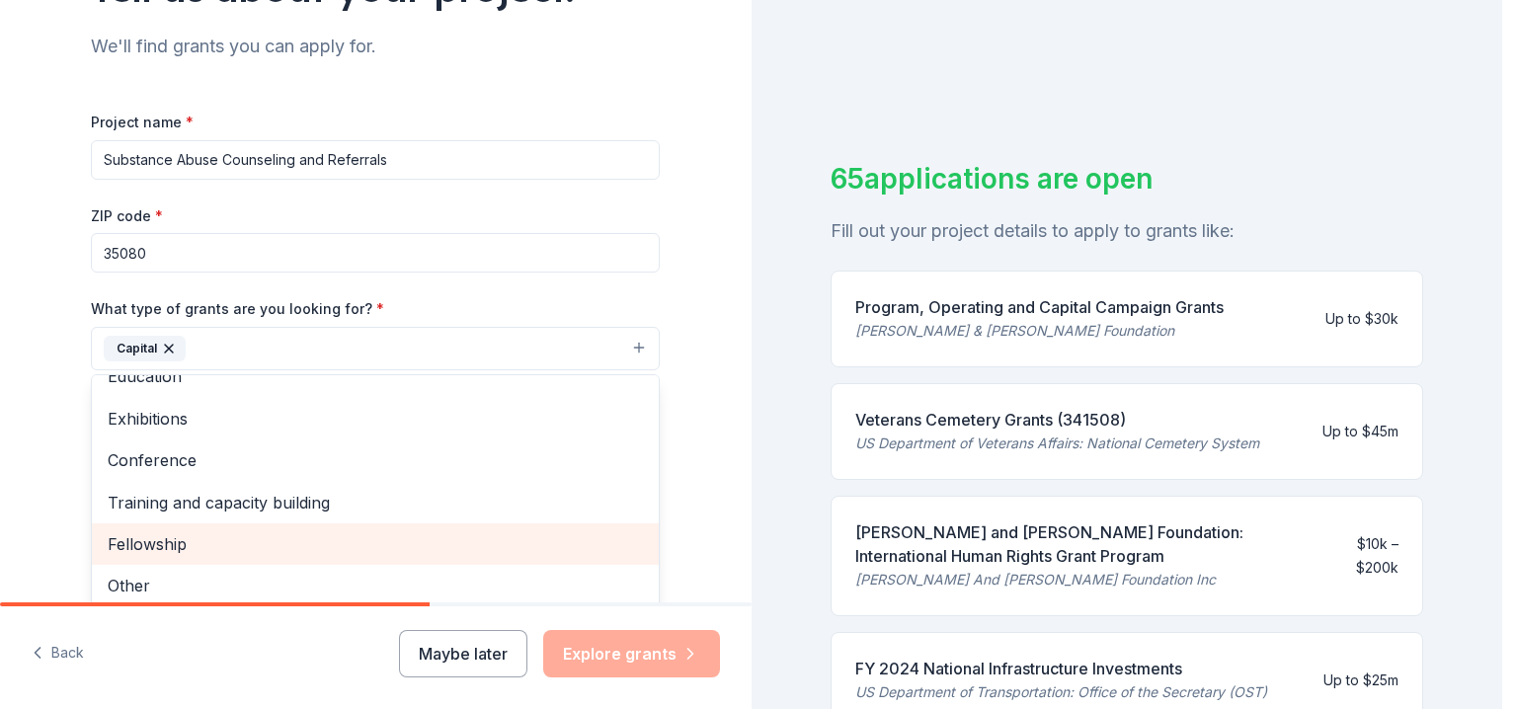
click at [153, 540] on span "Fellowship" at bounding box center [375, 544] width 535 height 26
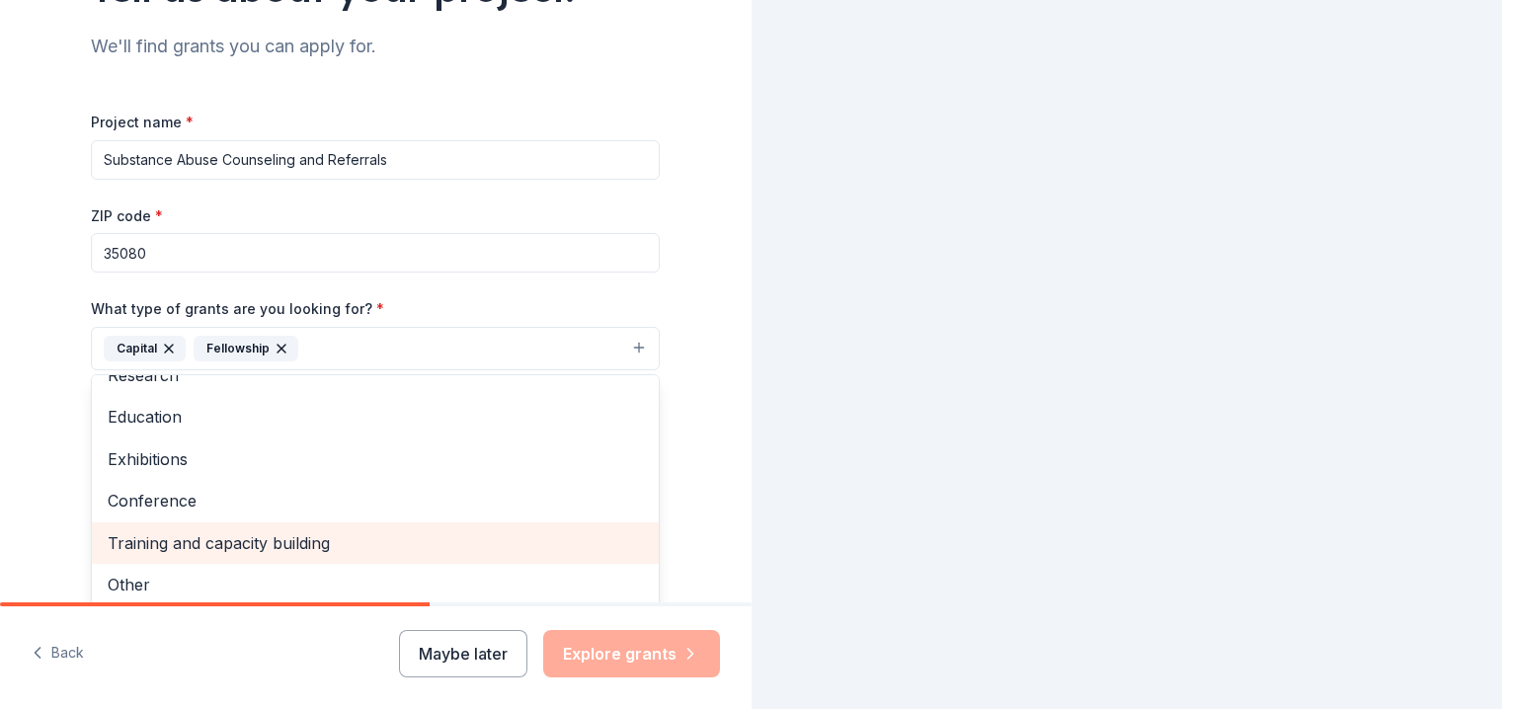
scroll to position [149, 0]
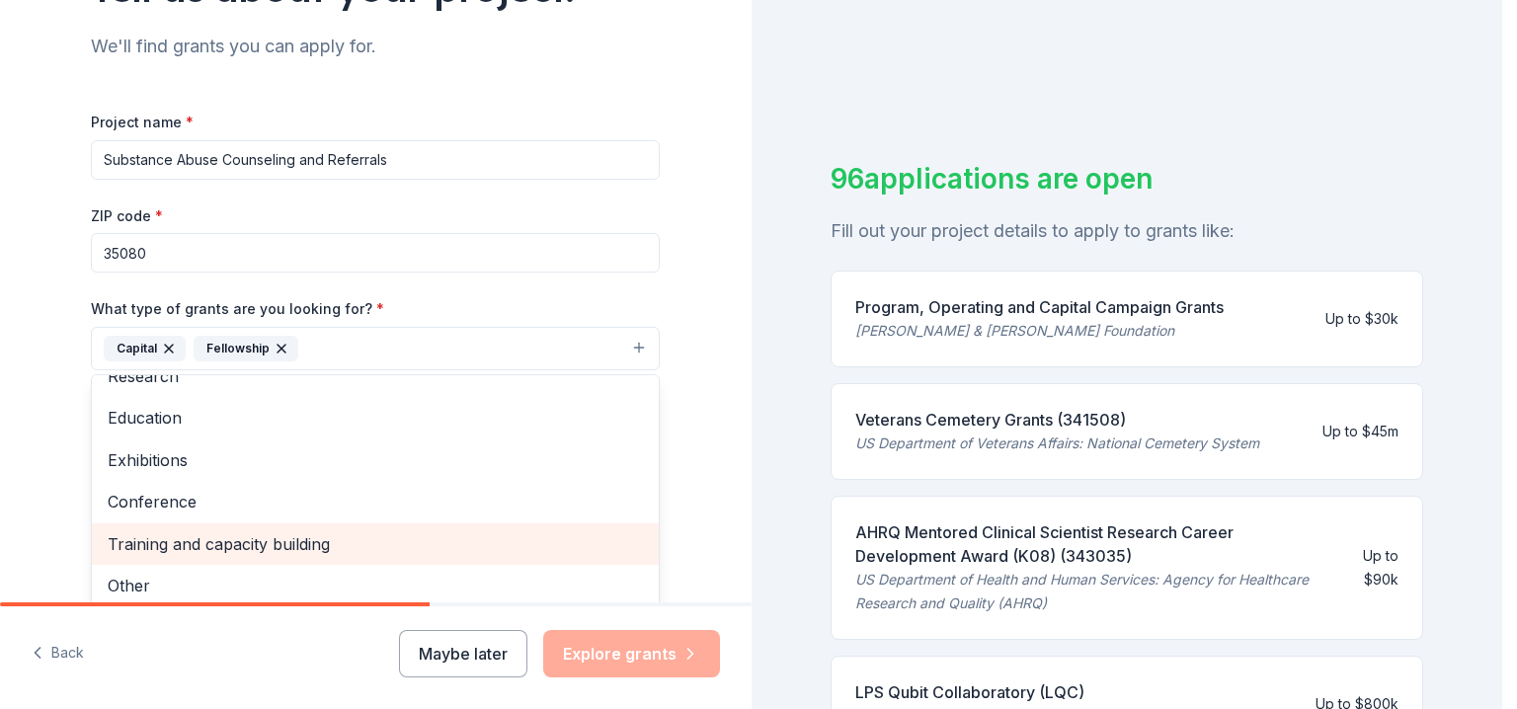
click at [179, 541] on span "Training and capacity building" at bounding box center [375, 544] width 535 height 26
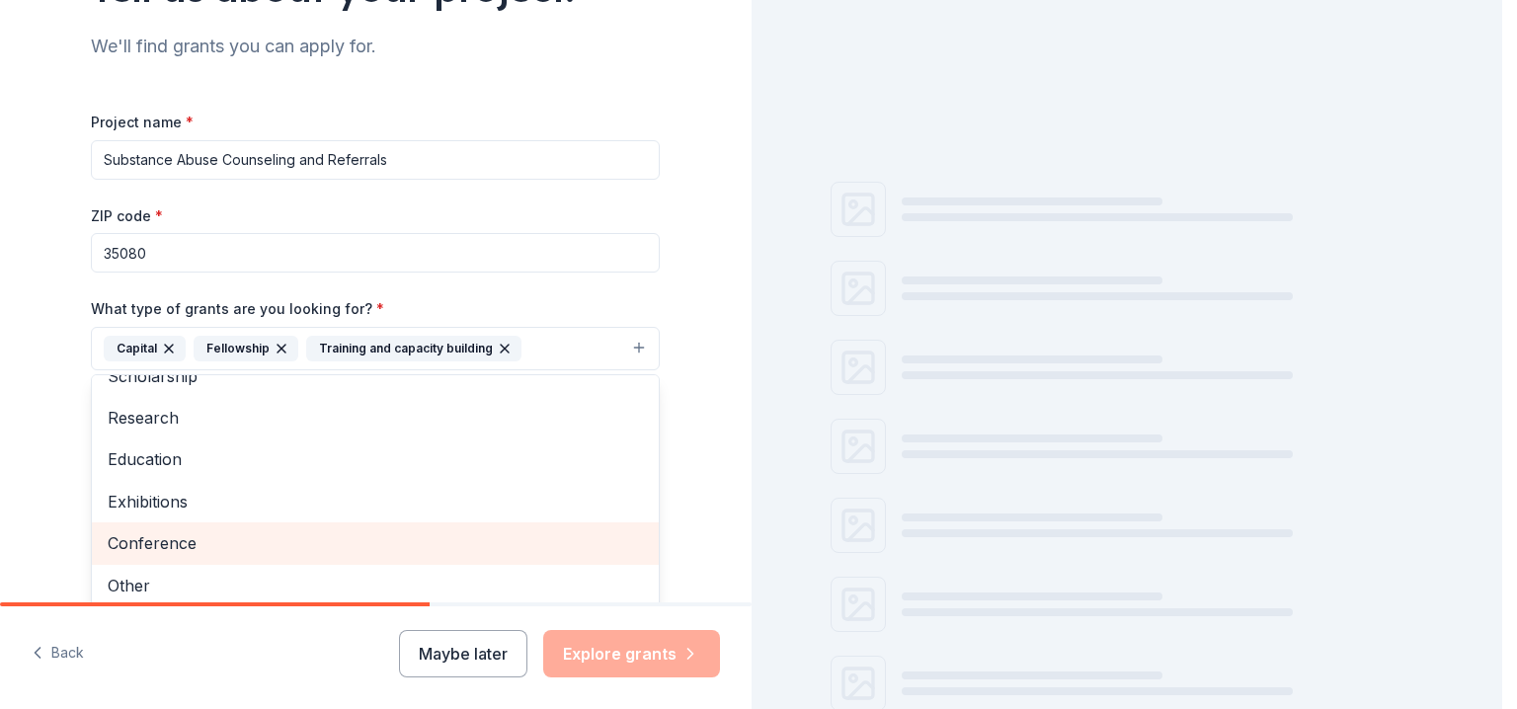
scroll to position [107, 0]
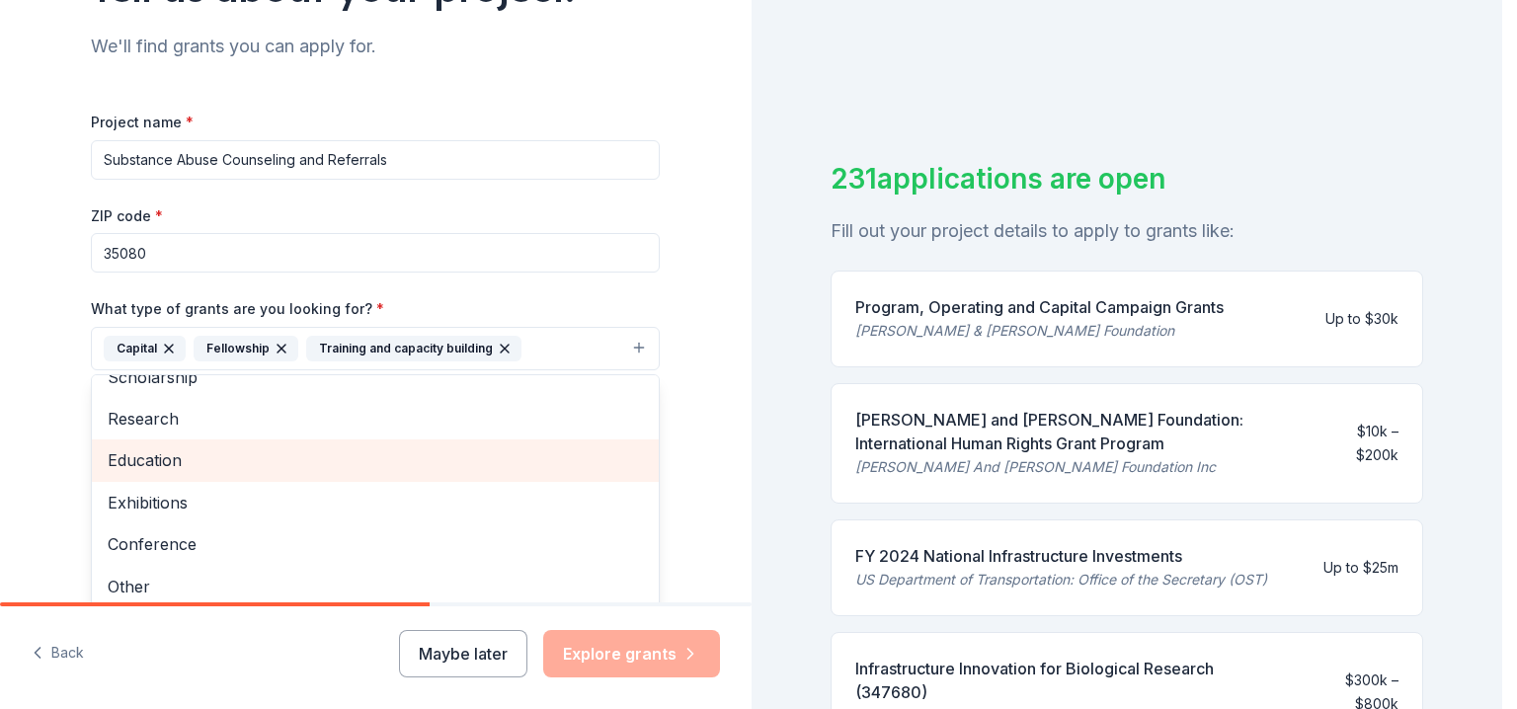
click at [138, 464] on span "Education" at bounding box center [375, 461] width 535 height 26
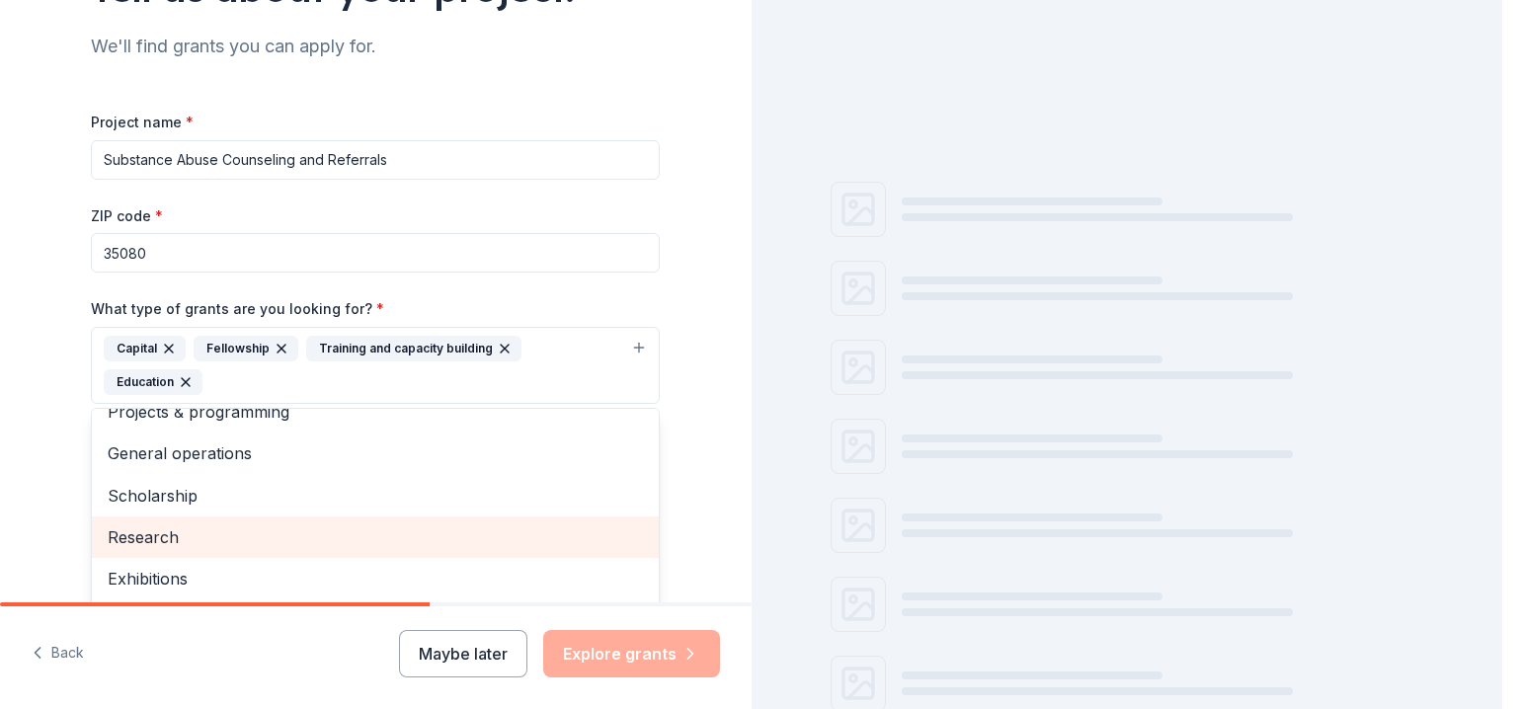
scroll to position [0, 0]
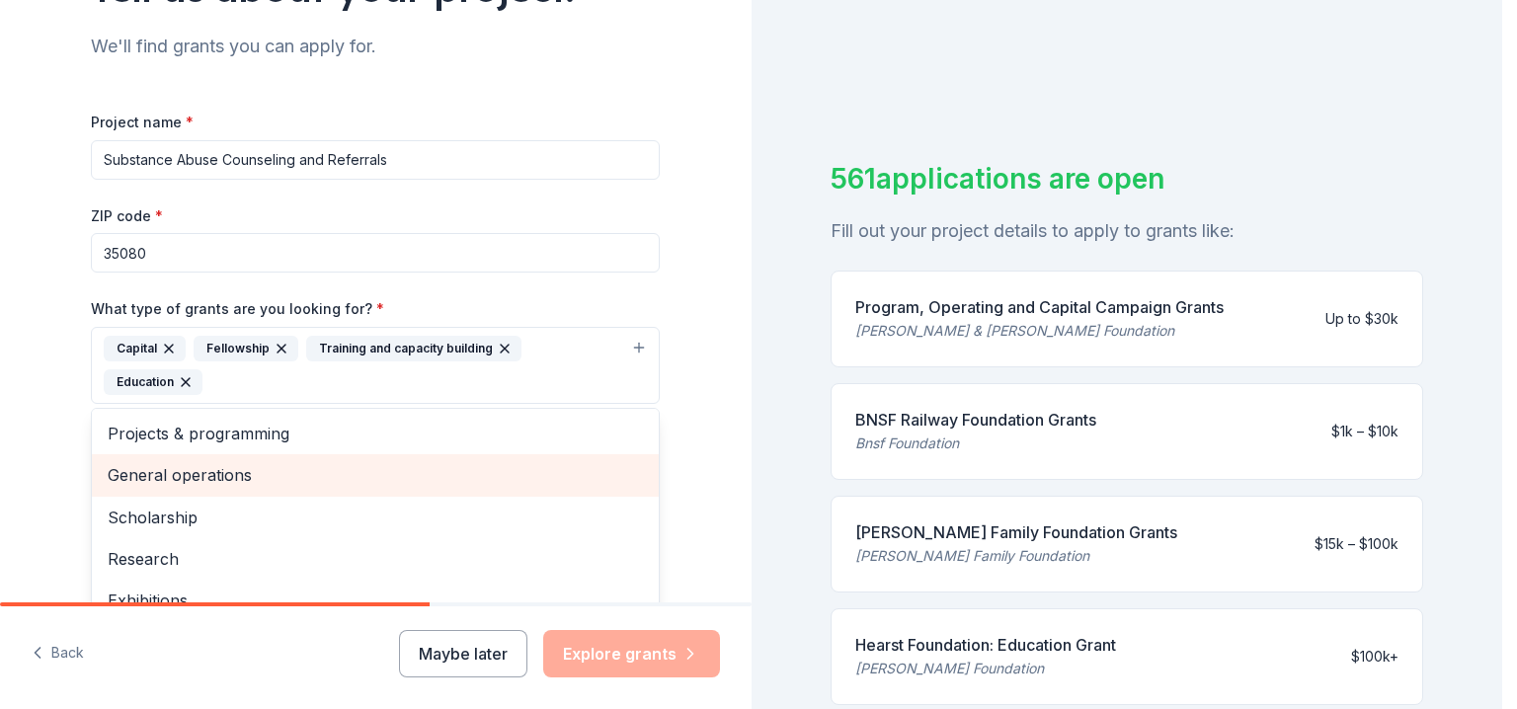
click at [162, 462] on span "General operations" at bounding box center [375, 475] width 535 height 26
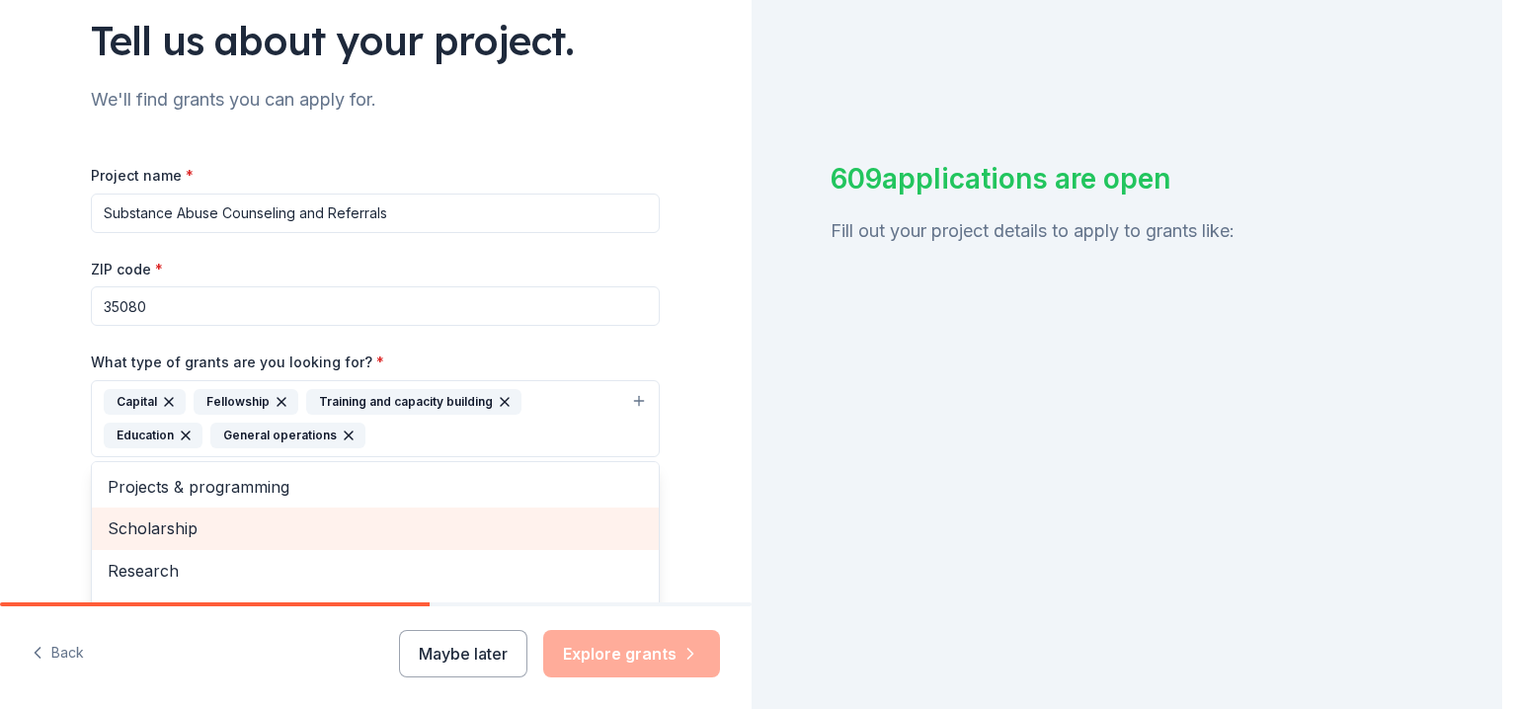
scroll to position [99, 0]
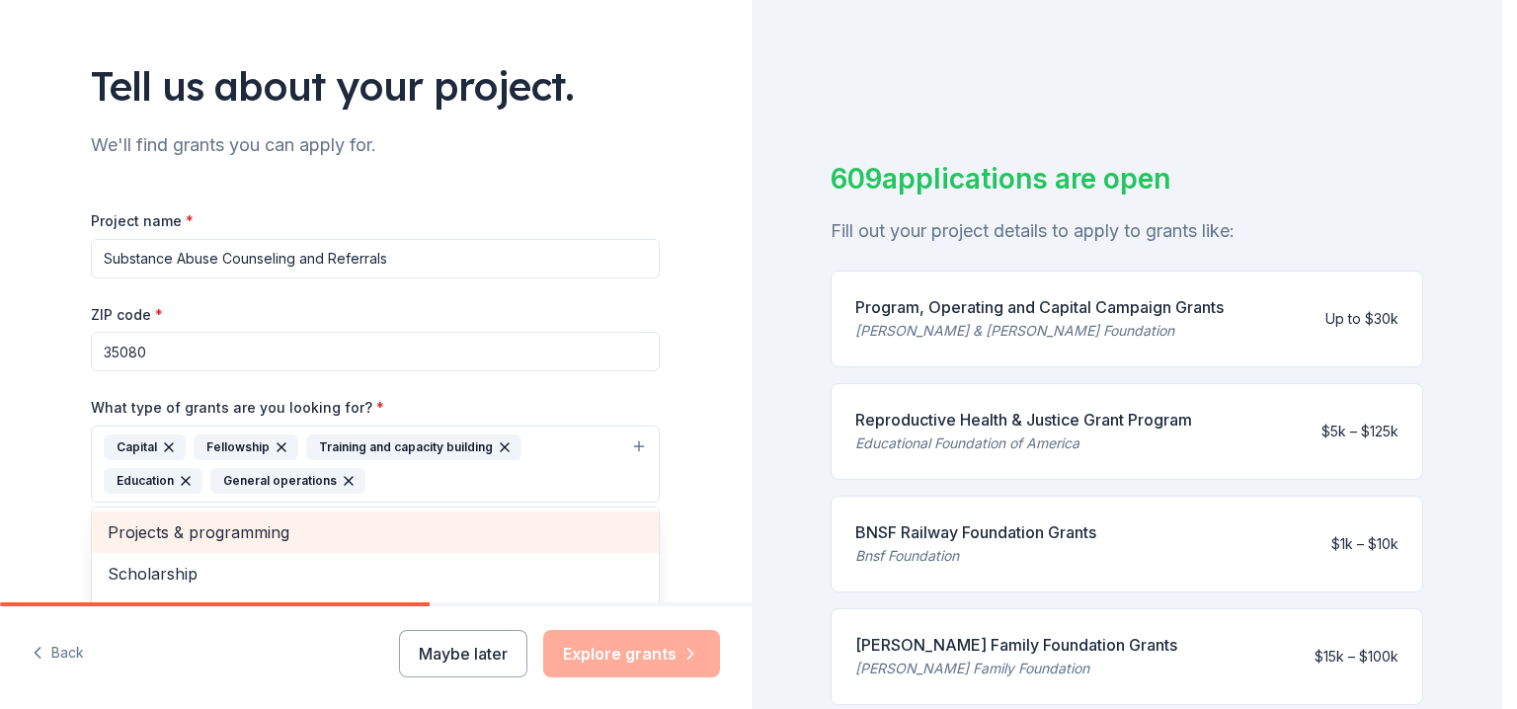
click at [213, 524] on span "Projects & programming" at bounding box center [375, 533] width 535 height 26
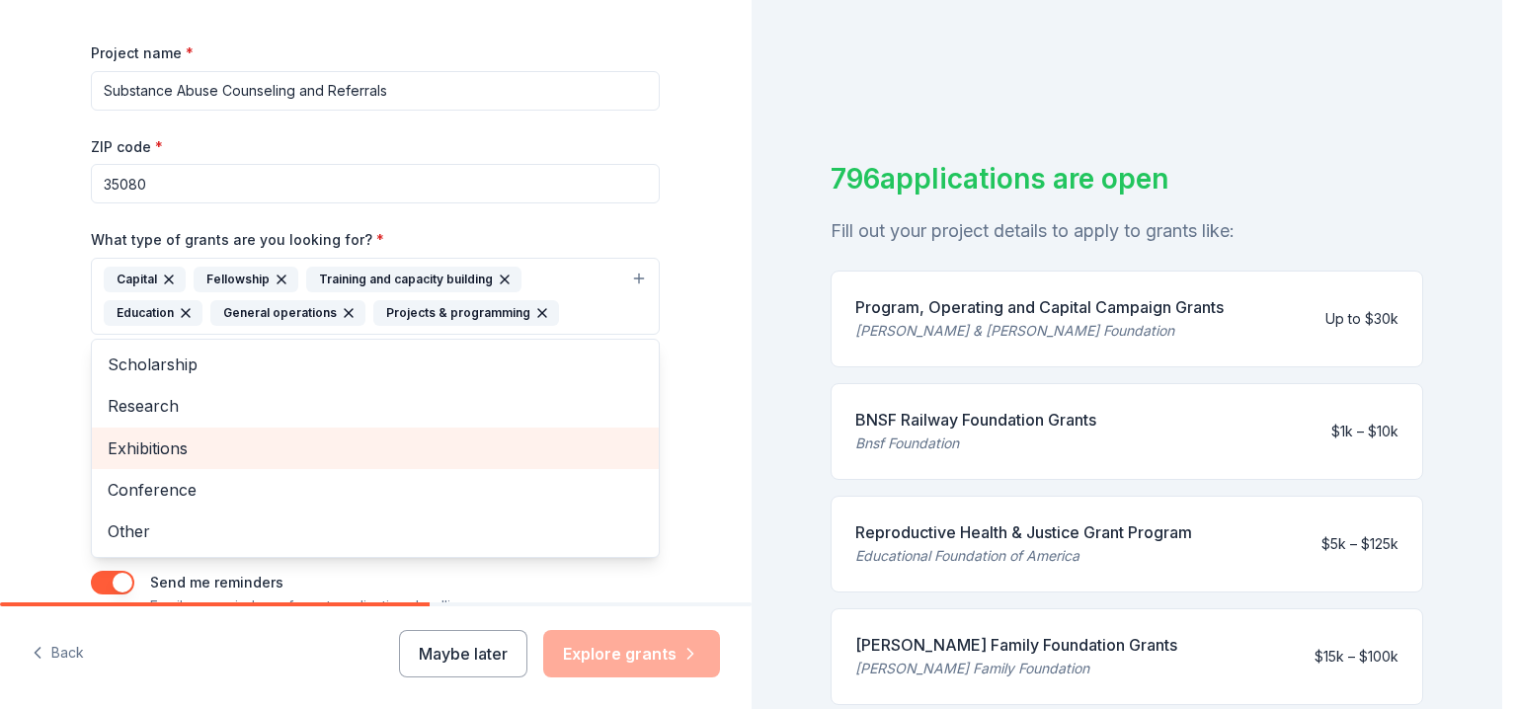
scroll to position [376, 0]
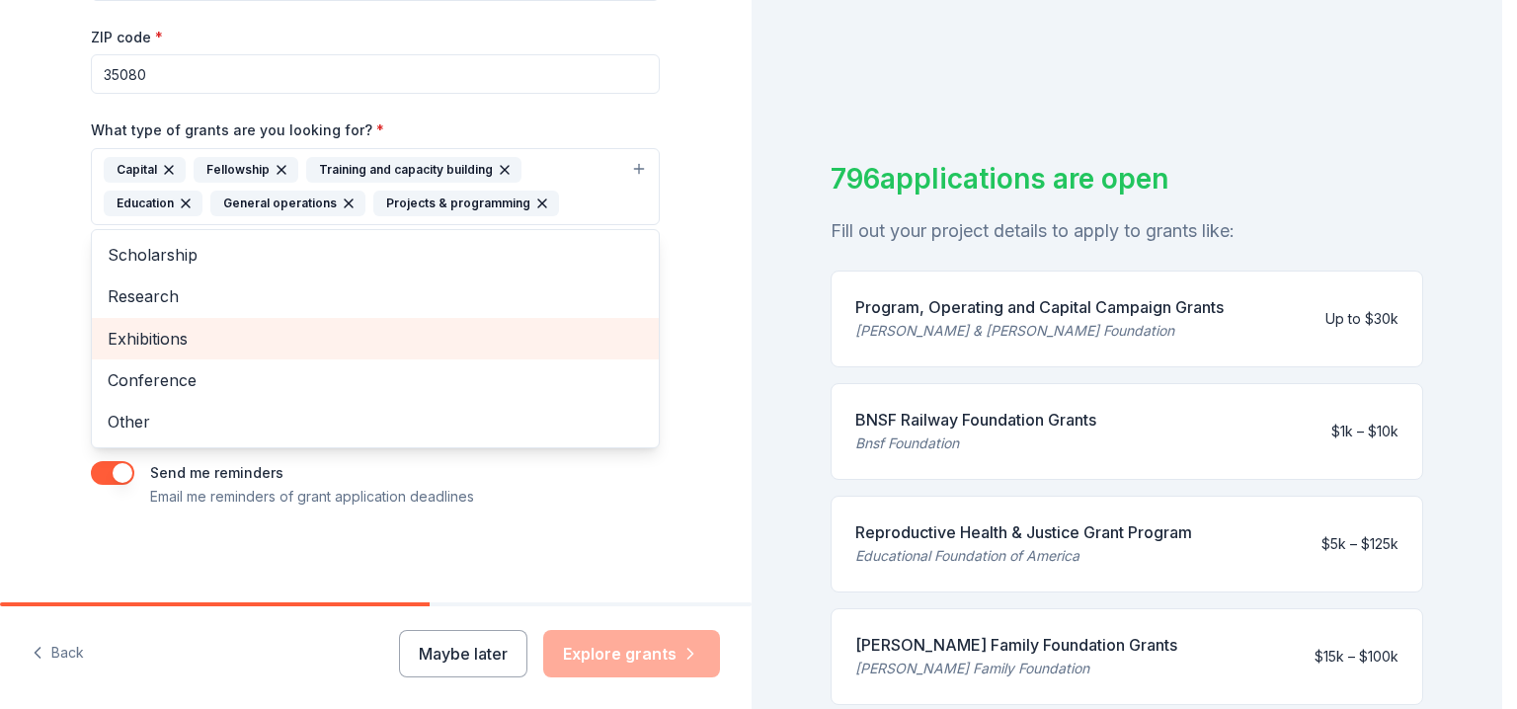
click at [137, 338] on span "Exhibitions" at bounding box center [375, 339] width 535 height 26
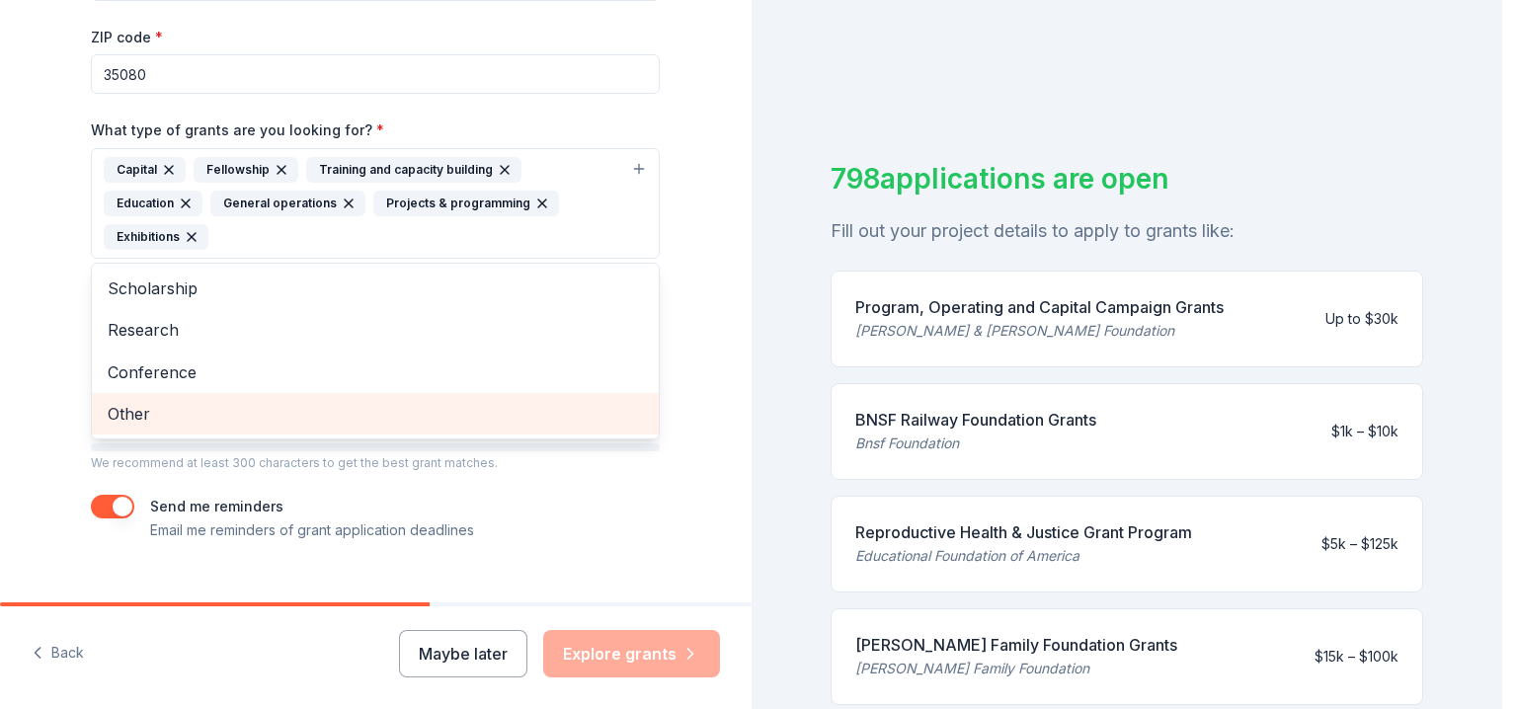
click at [120, 401] on span "Other" at bounding box center [375, 414] width 535 height 26
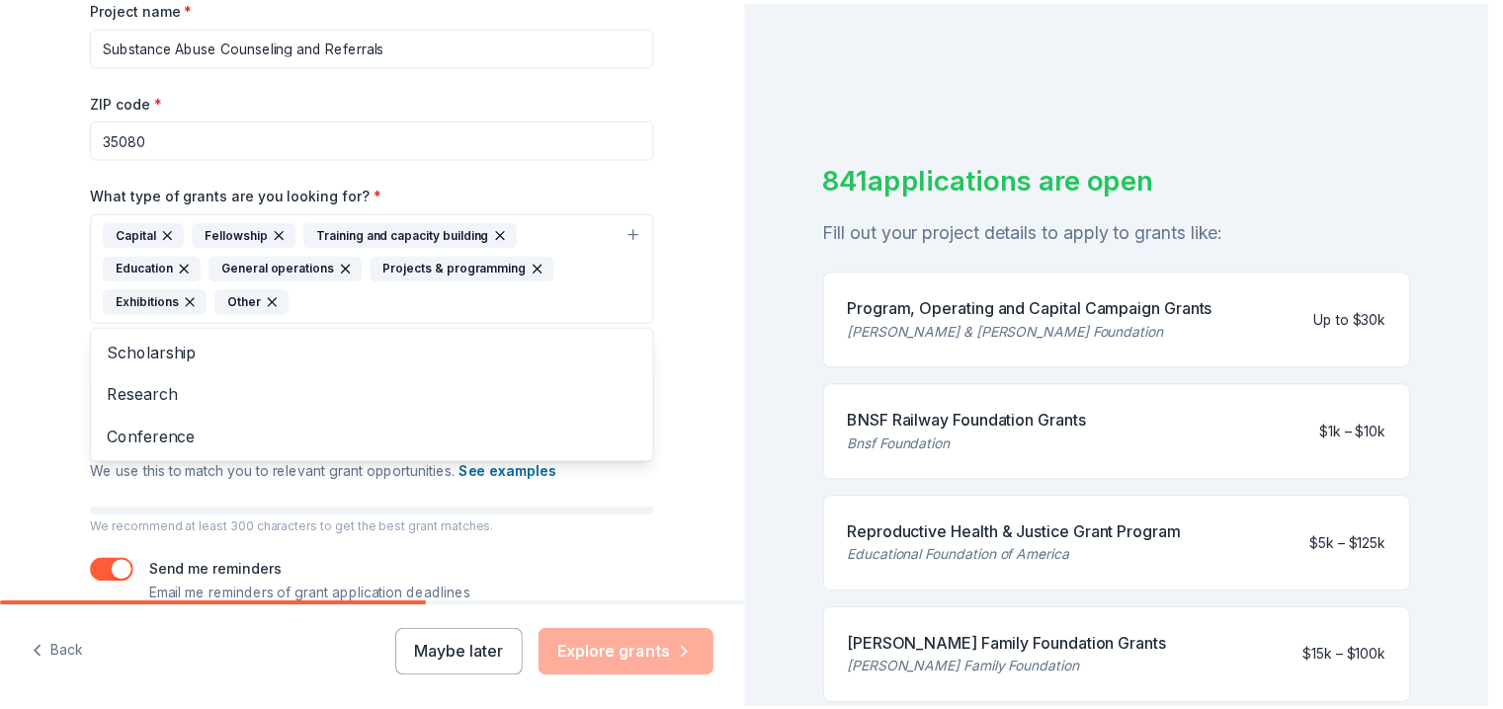
scroll to position [278, 0]
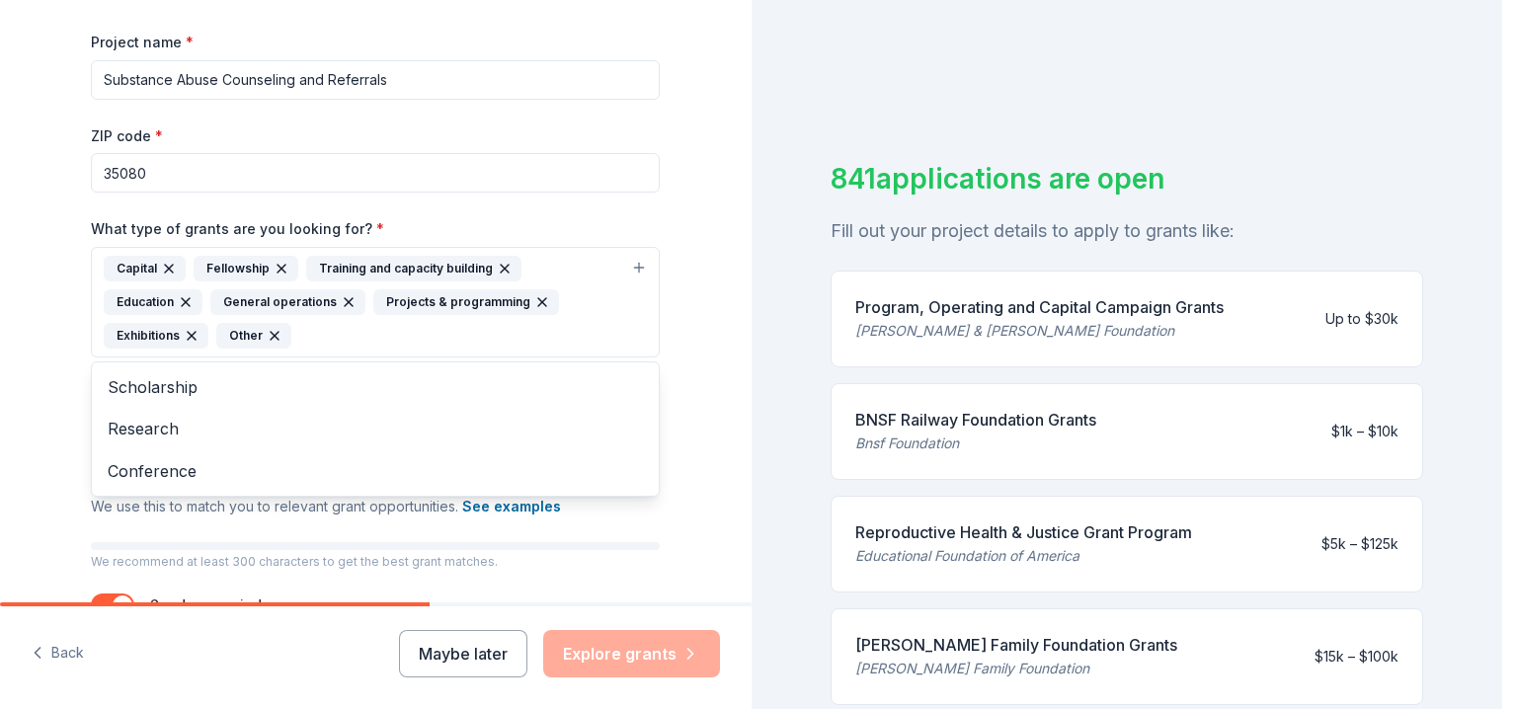
click at [692, 379] on div "Tell us about your project. We'll find grants you can apply for. Project name *…" at bounding box center [376, 229] width 752 height 1014
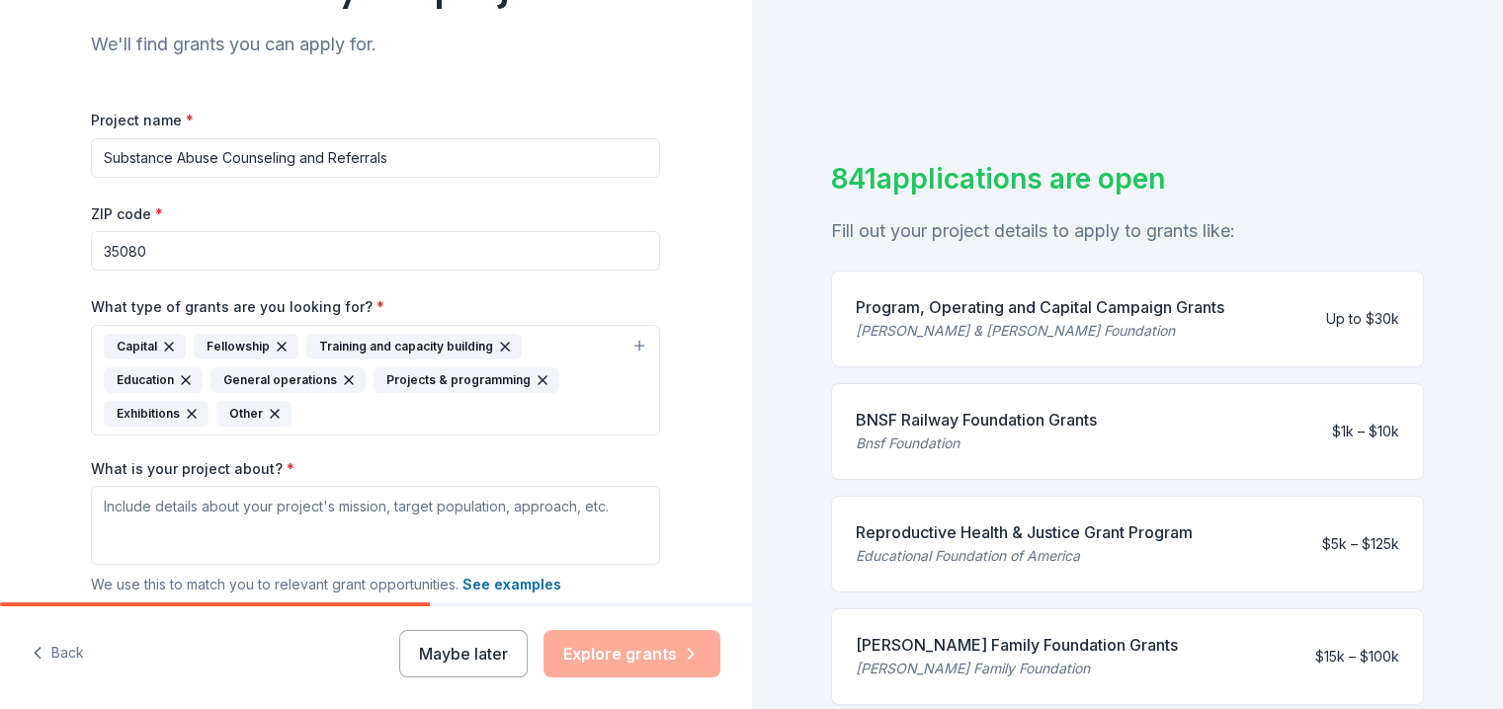
scroll to position [179, 0]
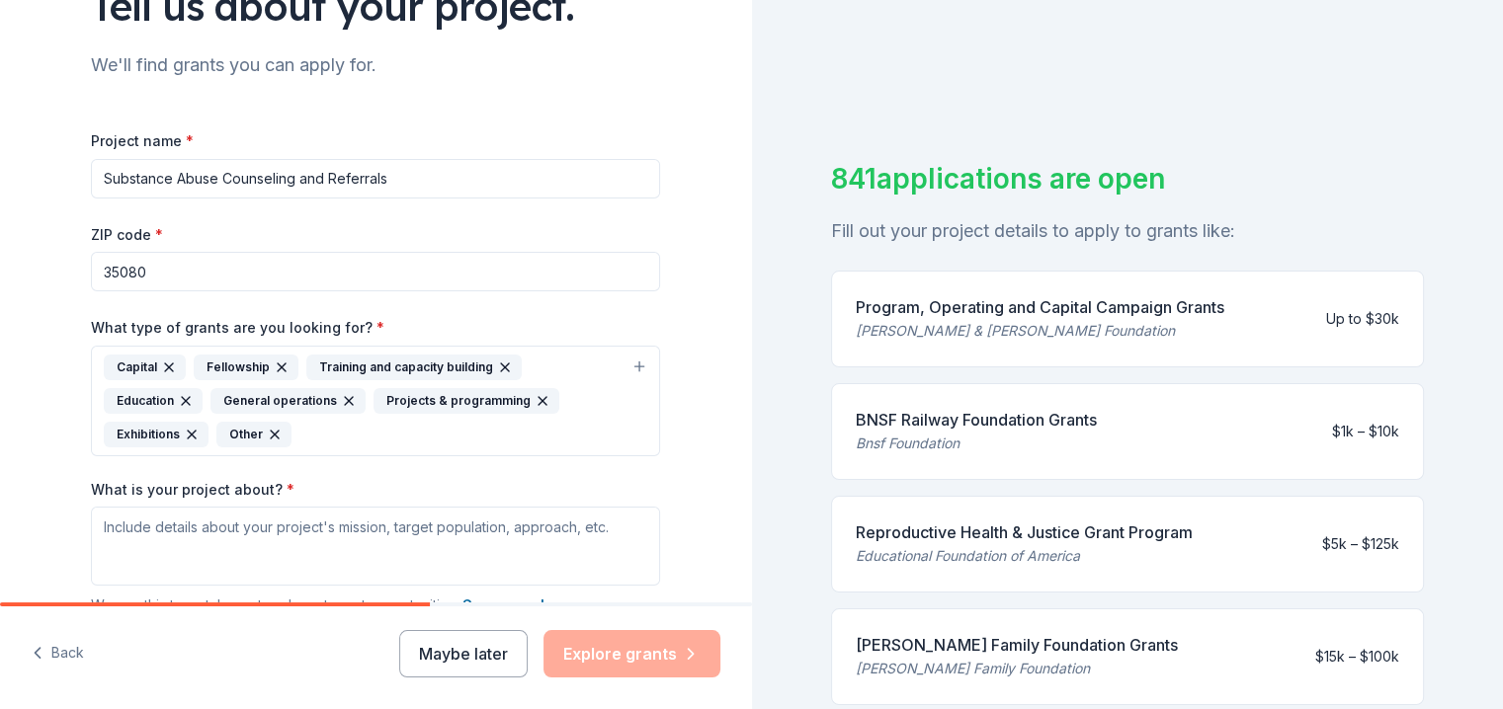
drag, startPoint x: 97, startPoint y: 179, endPoint x: 393, endPoint y: 182, distance: 296.4
click at [393, 182] on input "Substance Abuse Counseling and Referrals" at bounding box center [375, 179] width 569 height 40
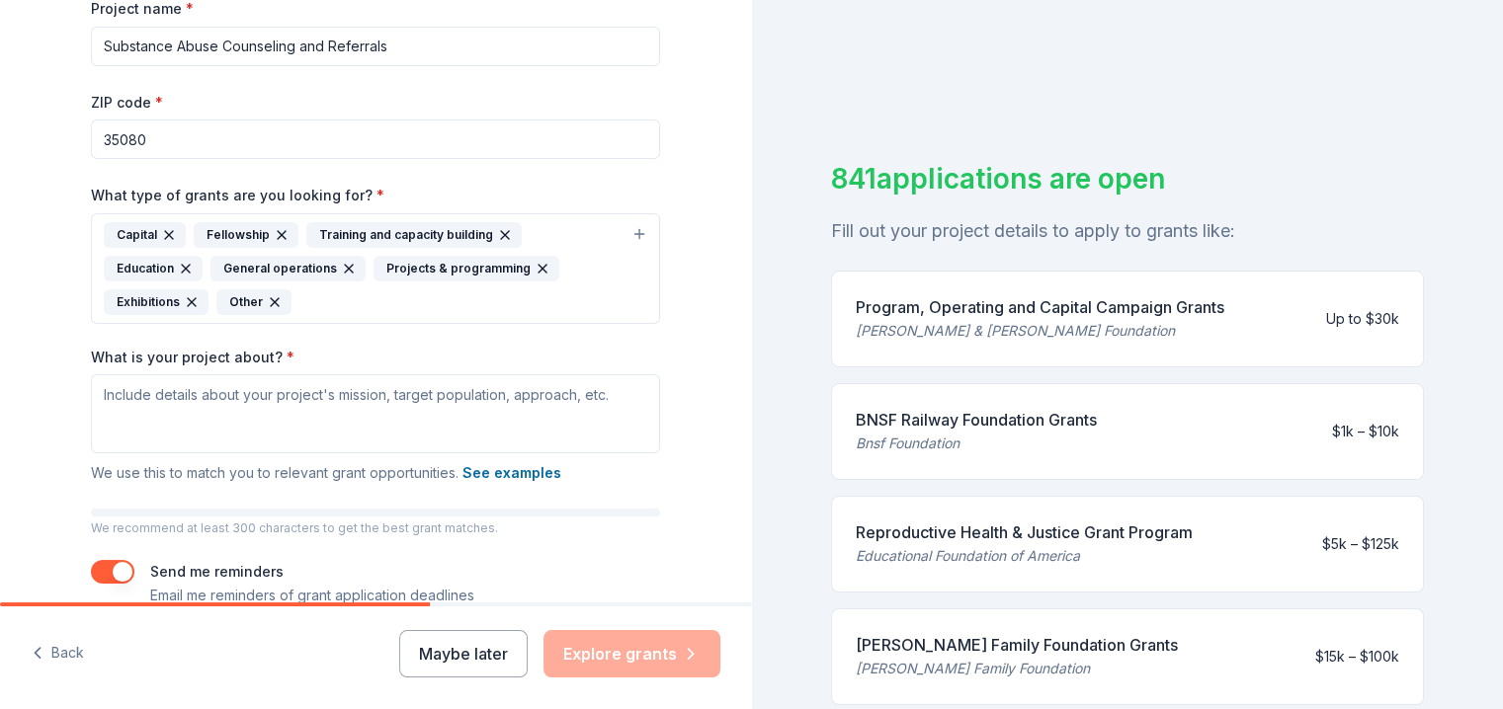
scroll to position [278, 0]
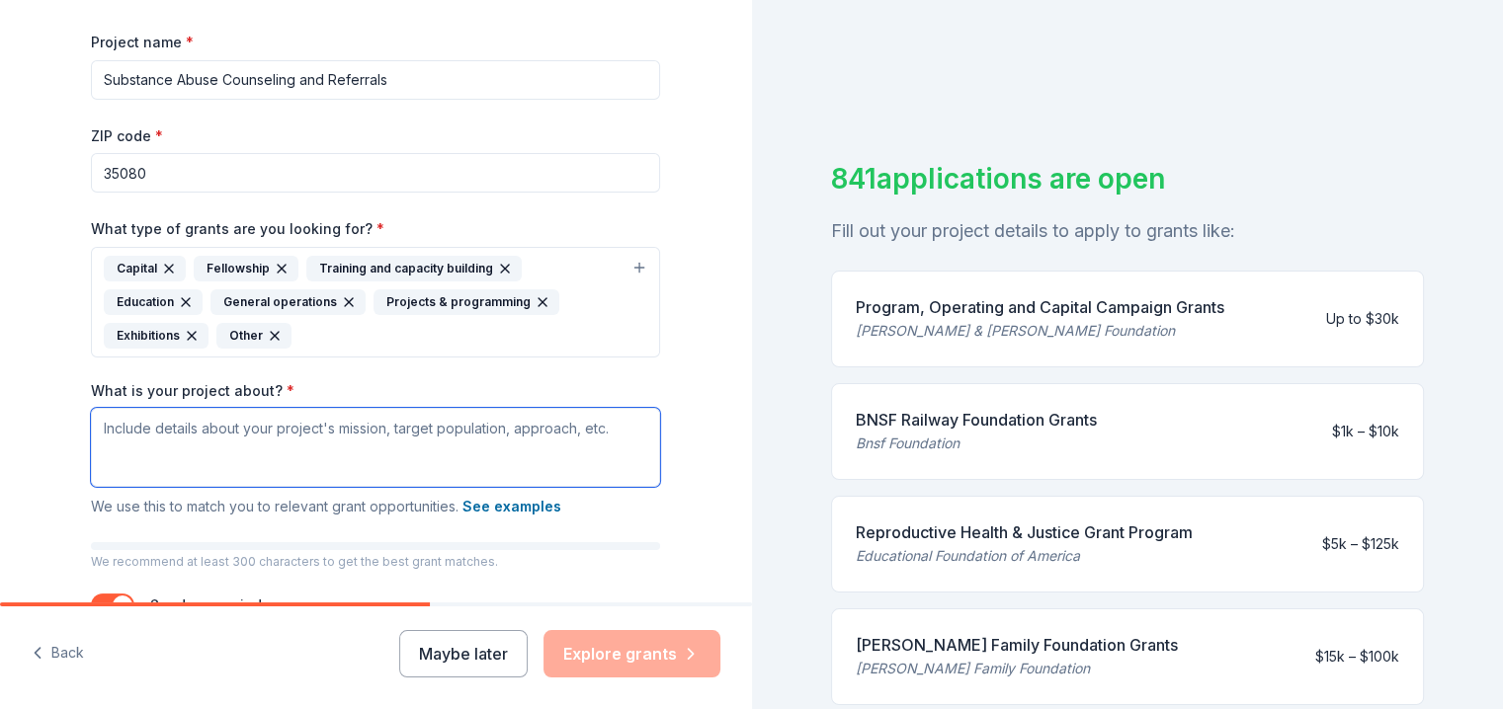
drag, startPoint x: 150, startPoint y: 424, endPoint x: 470, endPoint y: 446, distance: 320.8
click at [472, 446] on textarea "What is your project about? *" at bounding box center [375, 447] width 569 height 79
drag, startPoint x: 153, startPoint y: 430, endPoint x: 217, endPoint y: 432, distance: 64.2
click at [217, 432] on textarea "What is your project about? *" at bounding box center [375, 447] width 569 height 79
drag, startPoint x: 602, startPoint y: 432, endPoint x: 146, endPoint y: 434, distance: 455.4
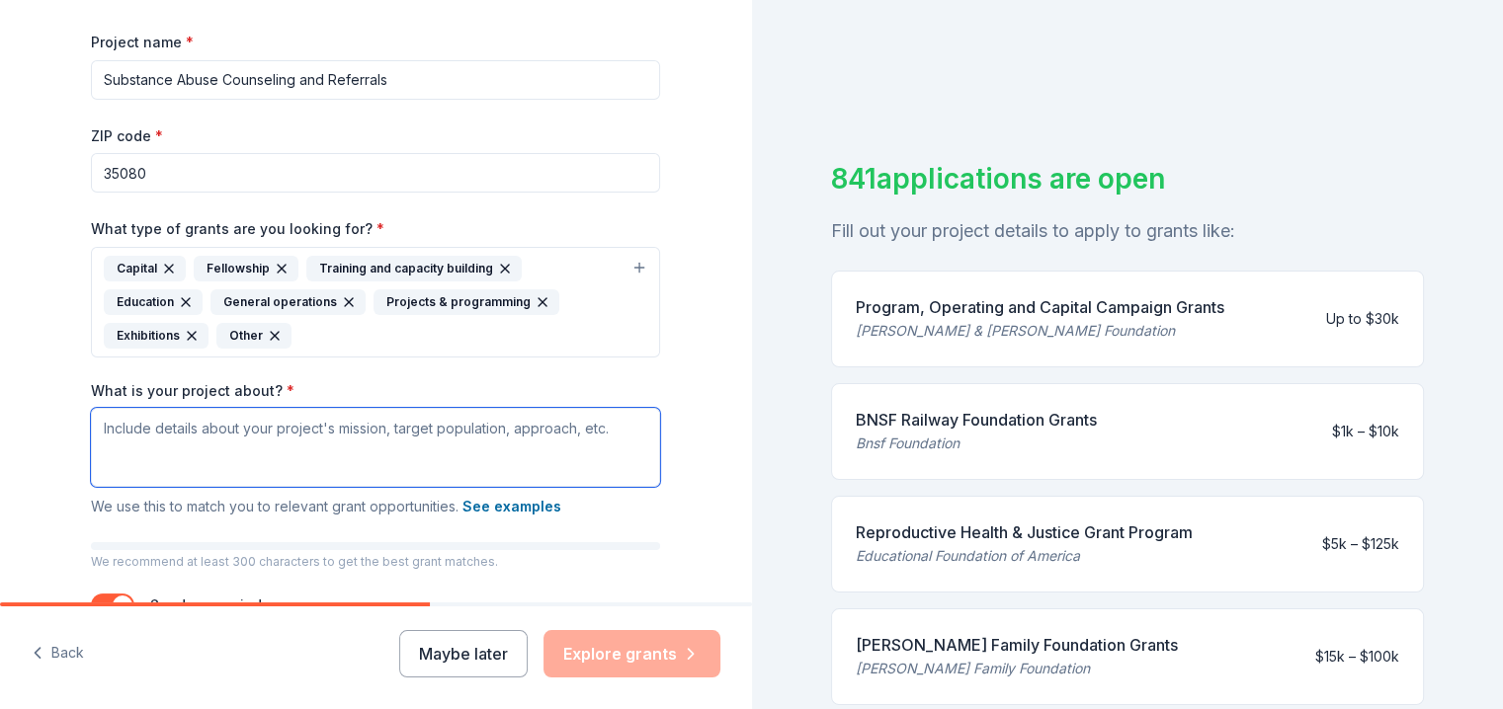
click at [150, 430] on textarea "What is your project about? *" at bounding box center [375, 447] width 569 height 79
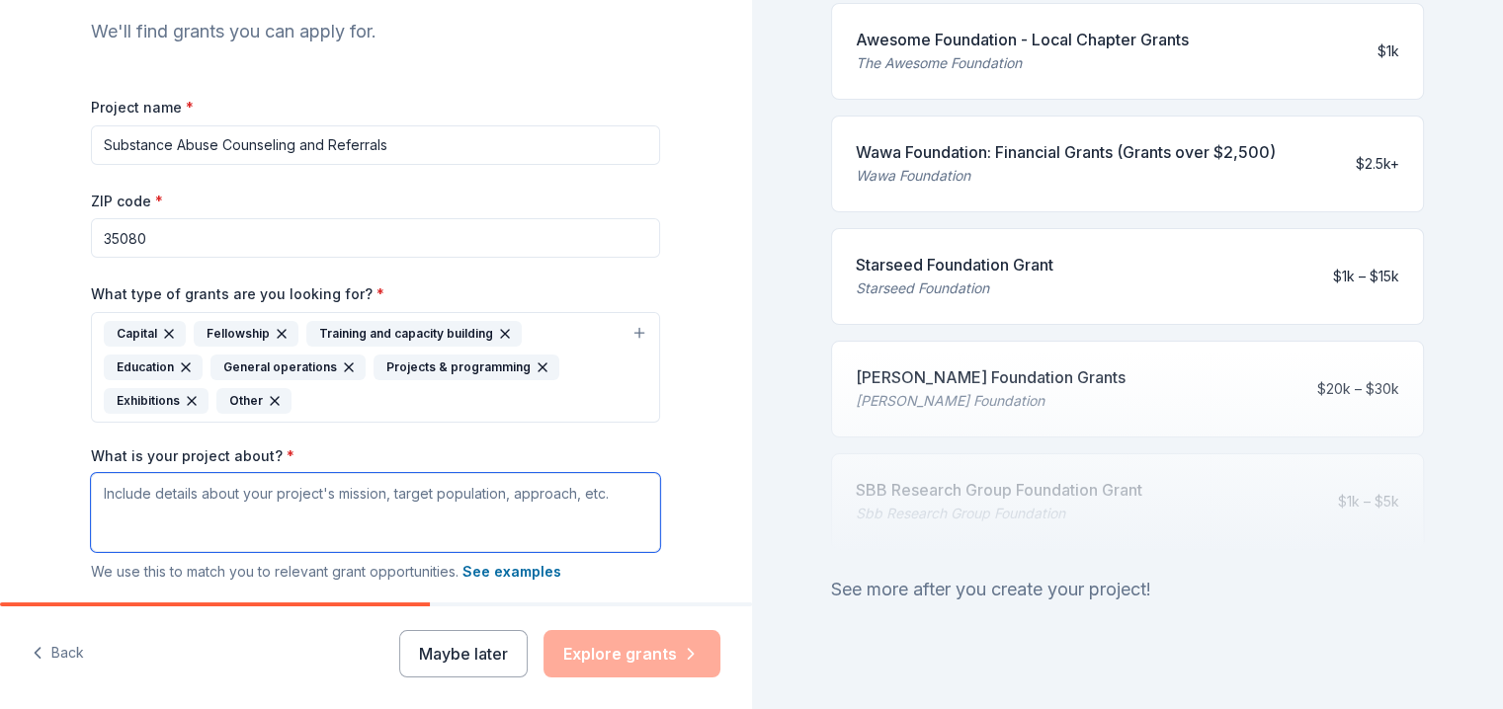
scroll to position [864, 0]
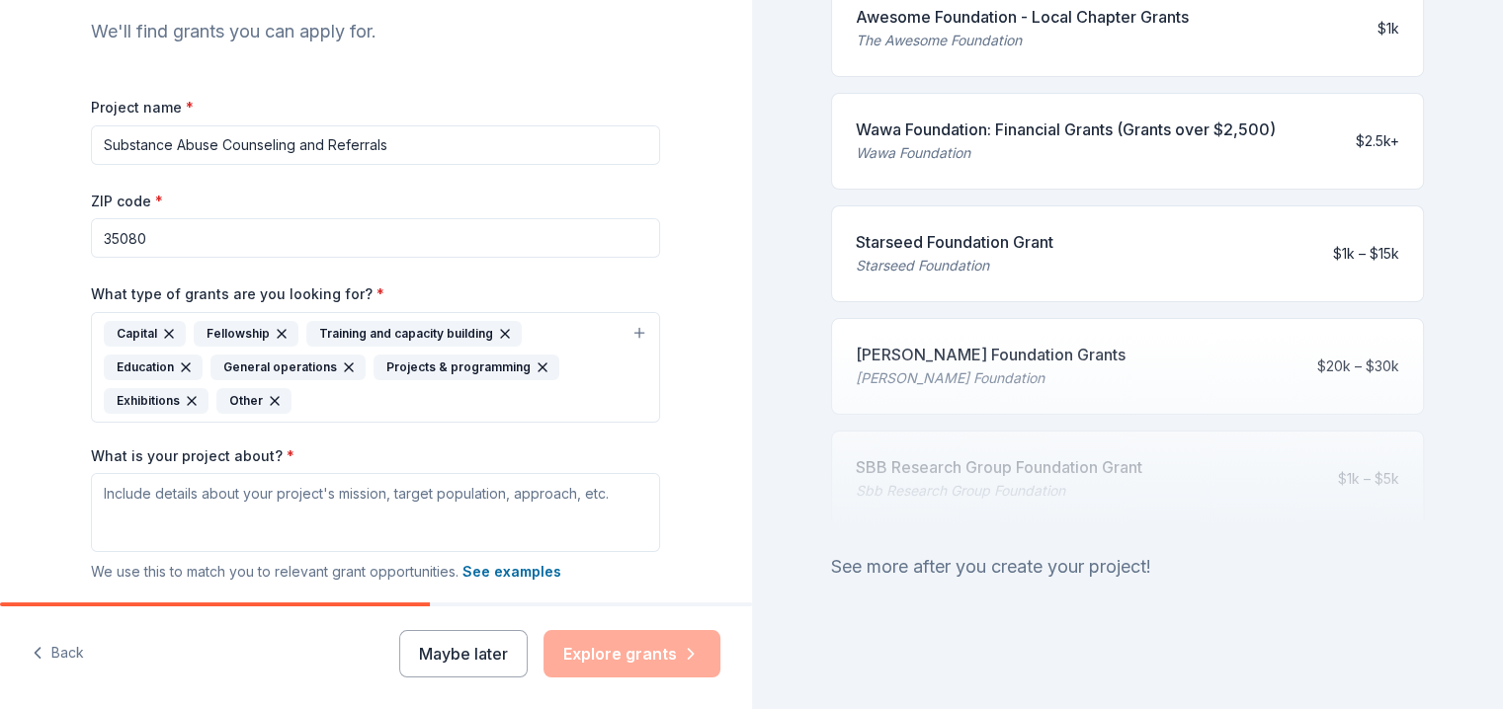
click at [1014, 551] on div "See more after you create your project!" at bounding box center [1128, 567] width 594 height 32
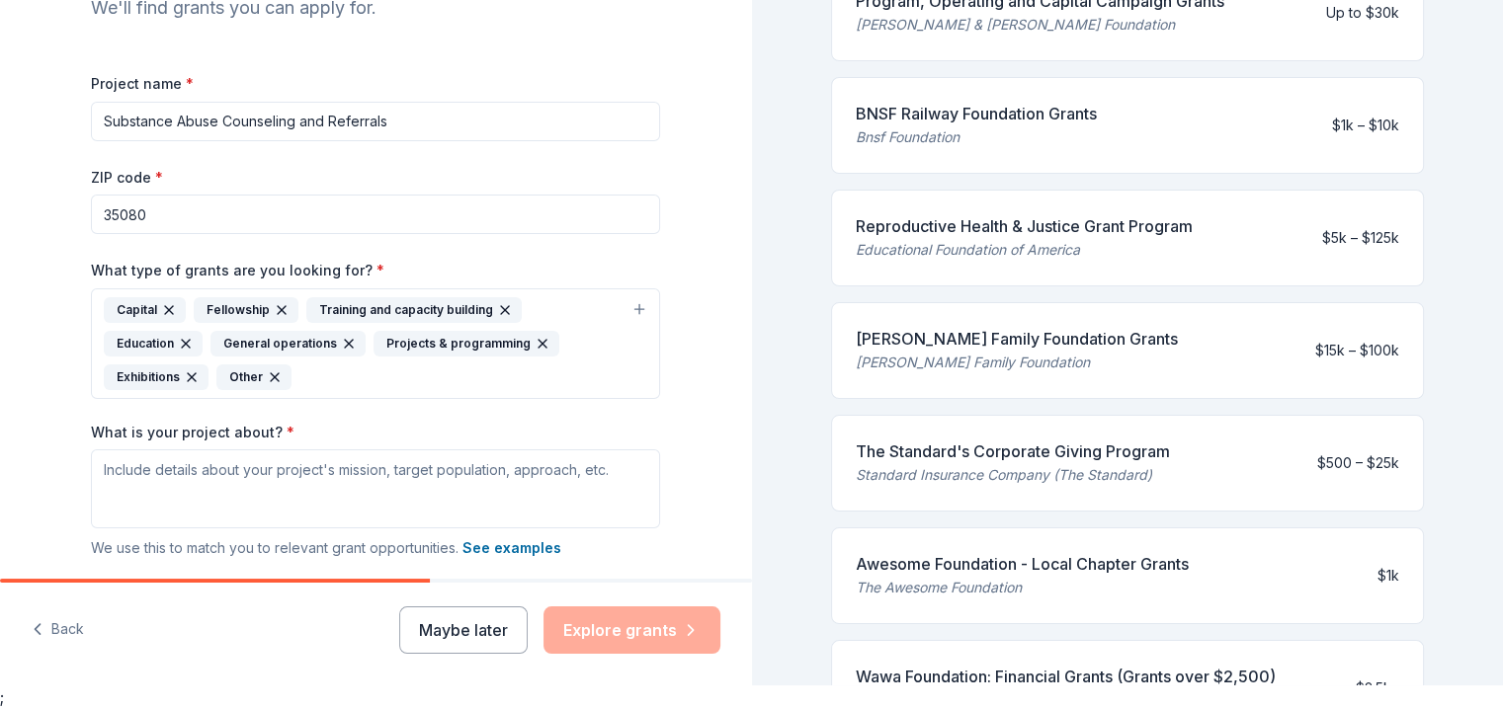
scroll to position [296, 0]
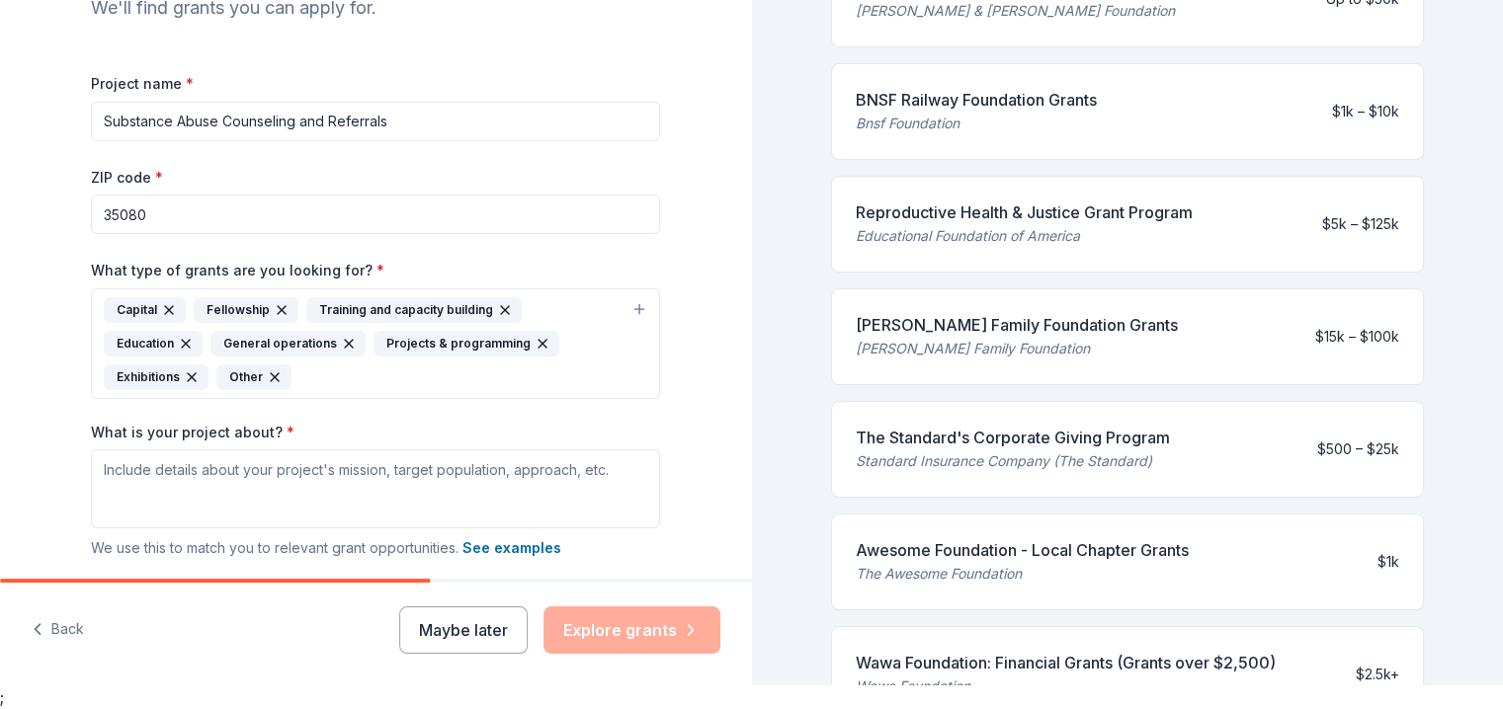
click at [644, 627] on div "Maybe later Explore grants" at bounding box center [559, 630] width 321 height 47
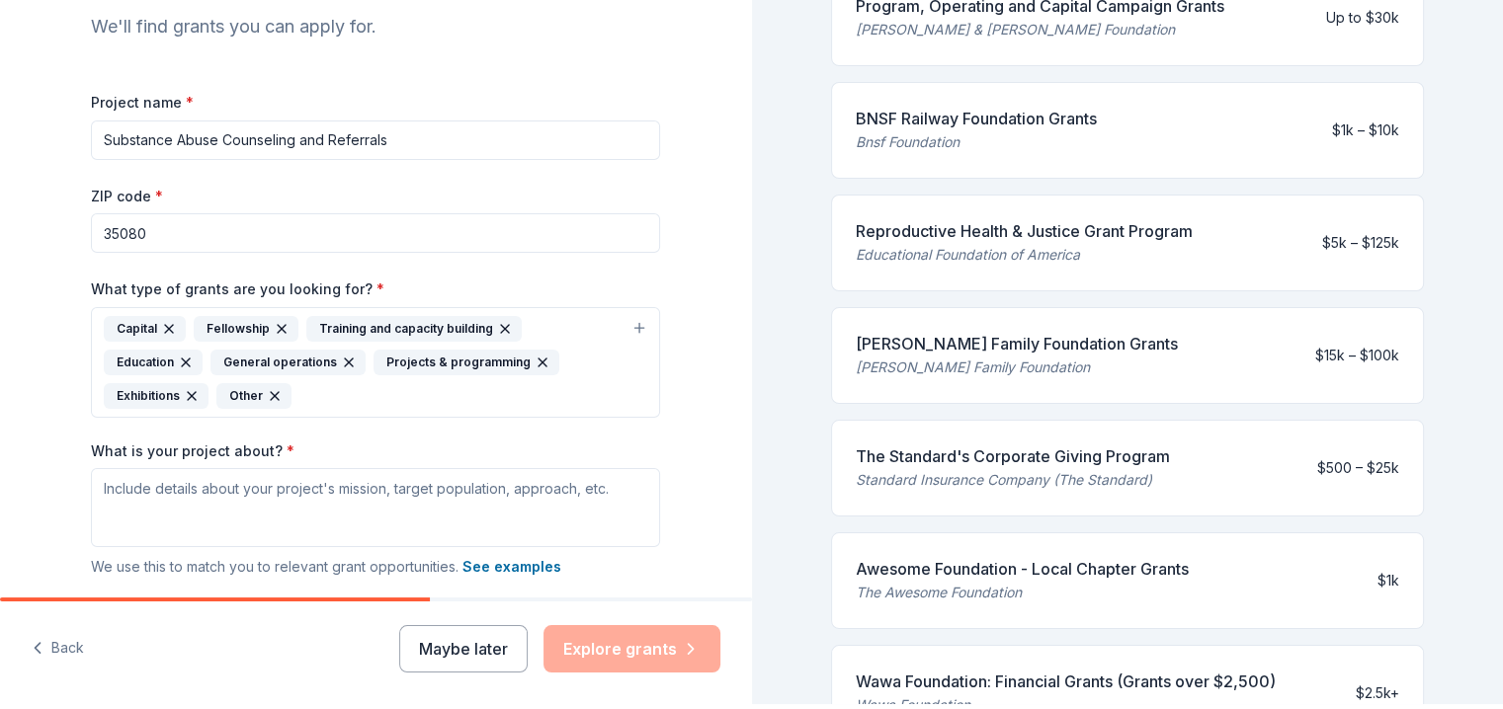
scroll to position [0, 0]
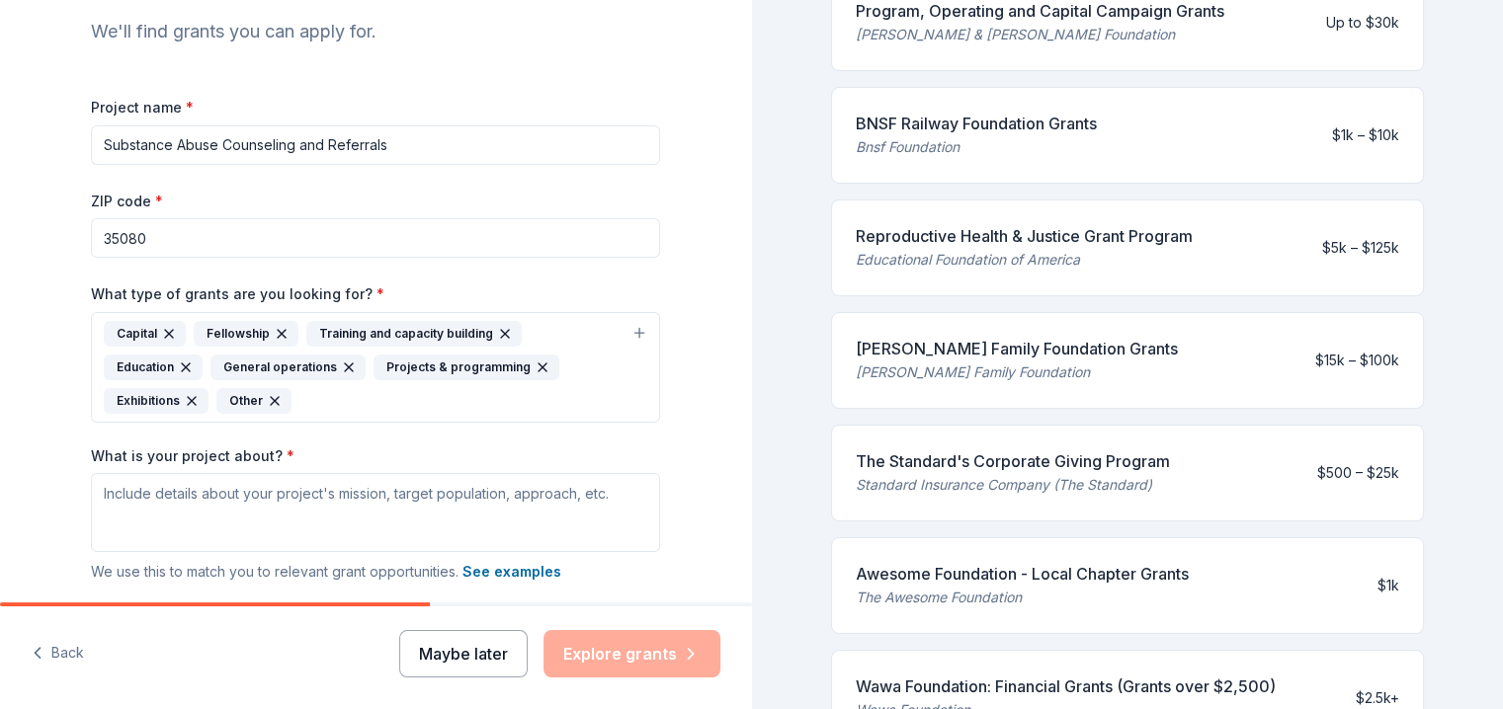
click at [484, 659] on button "Maybe later" at bounding box center [463, 653] width 128 height 47
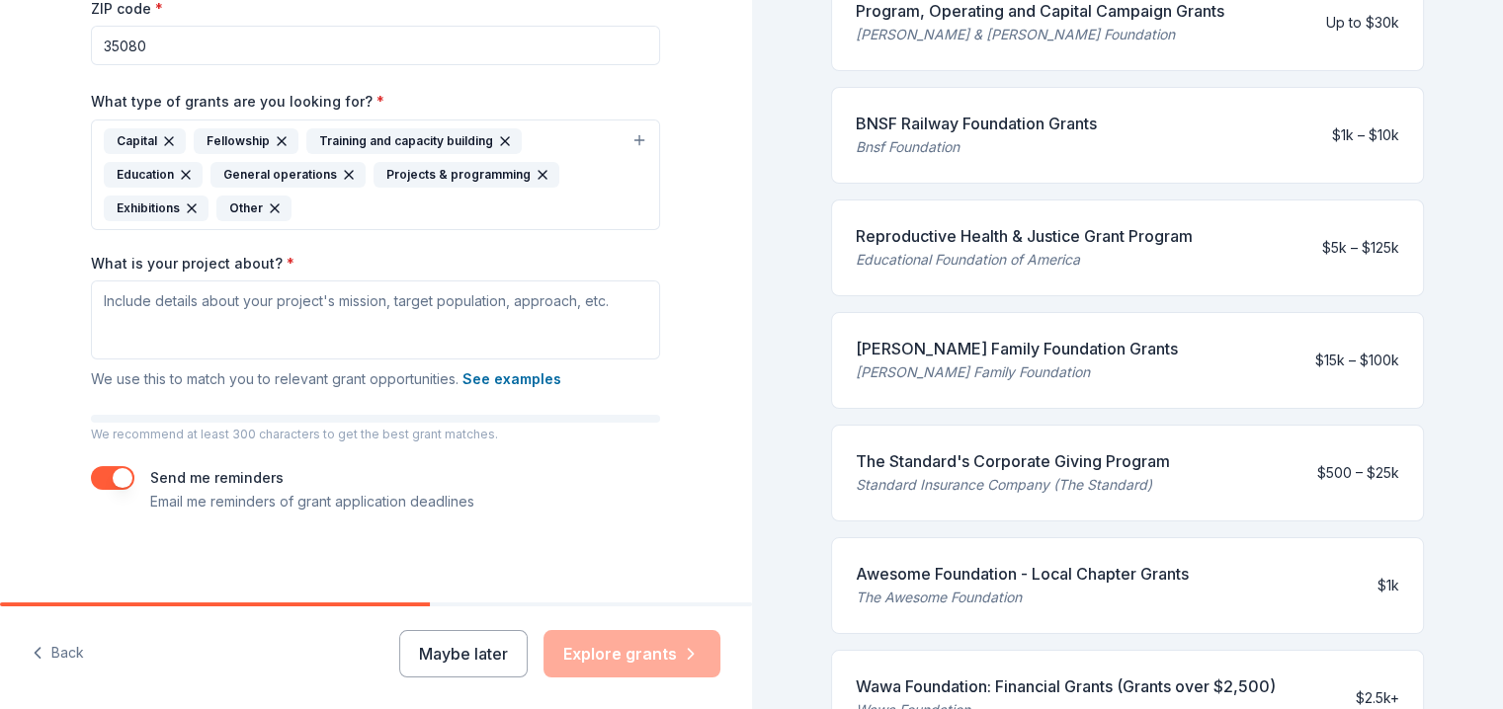
scroll to position [410, 0]
